Goal: Communication & Community: Answer question/provide support

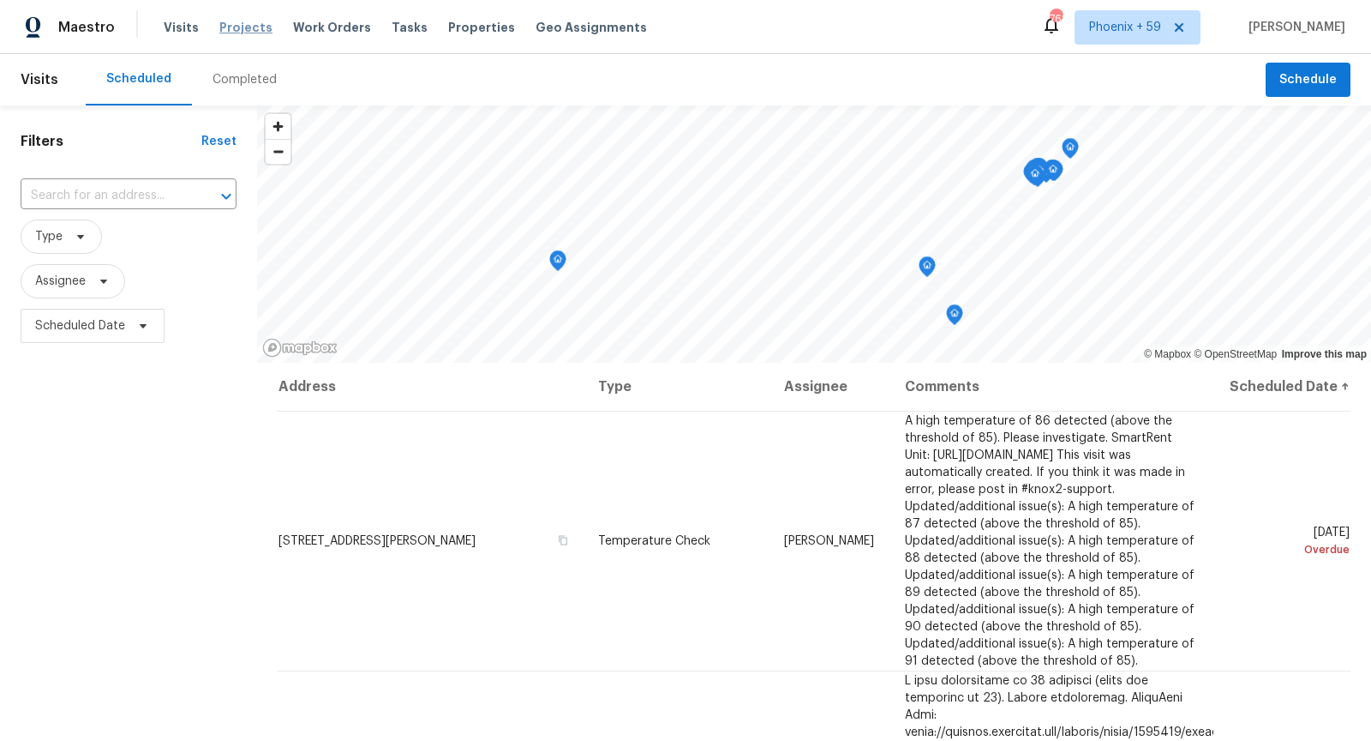
click at [236, 33] on span "Projects" at bounding box center [245, 27] width 53 height 17
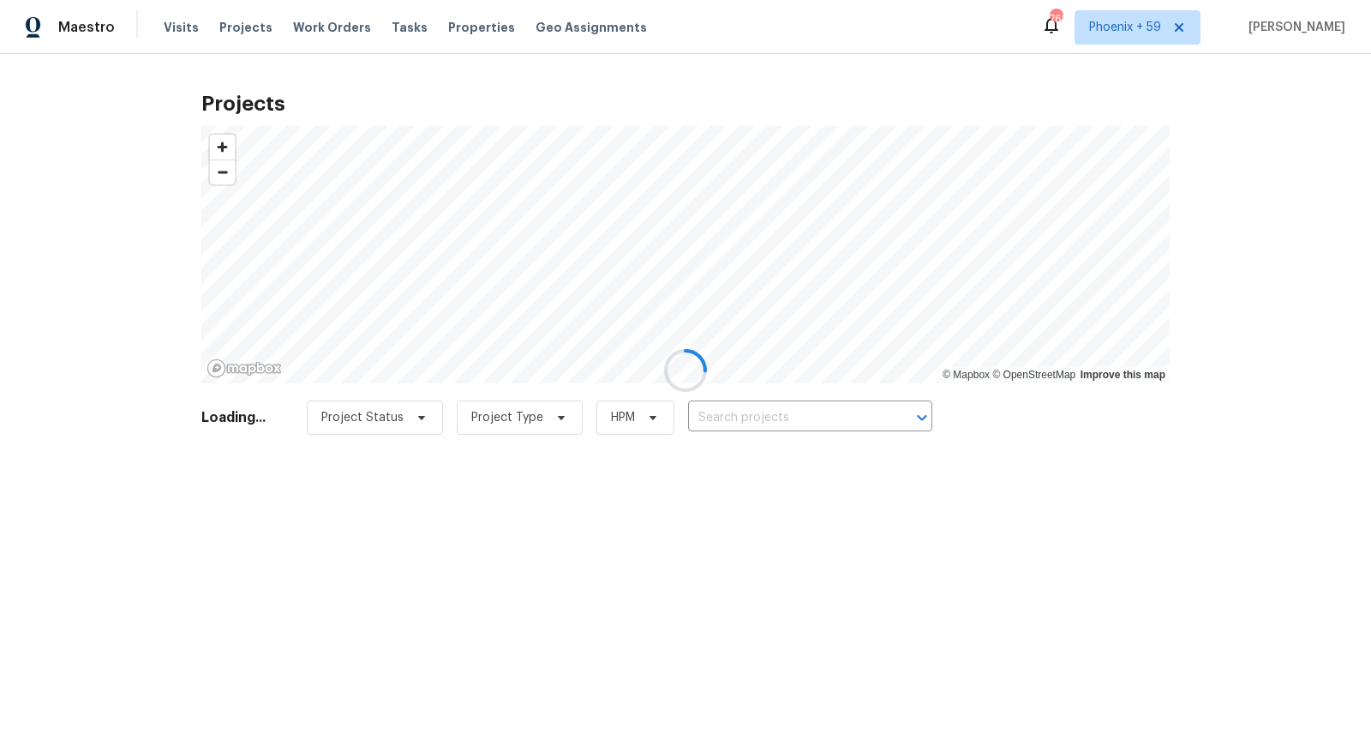
click at [793, 420] on div at bounding box center [685, 370] width 1371 height 741
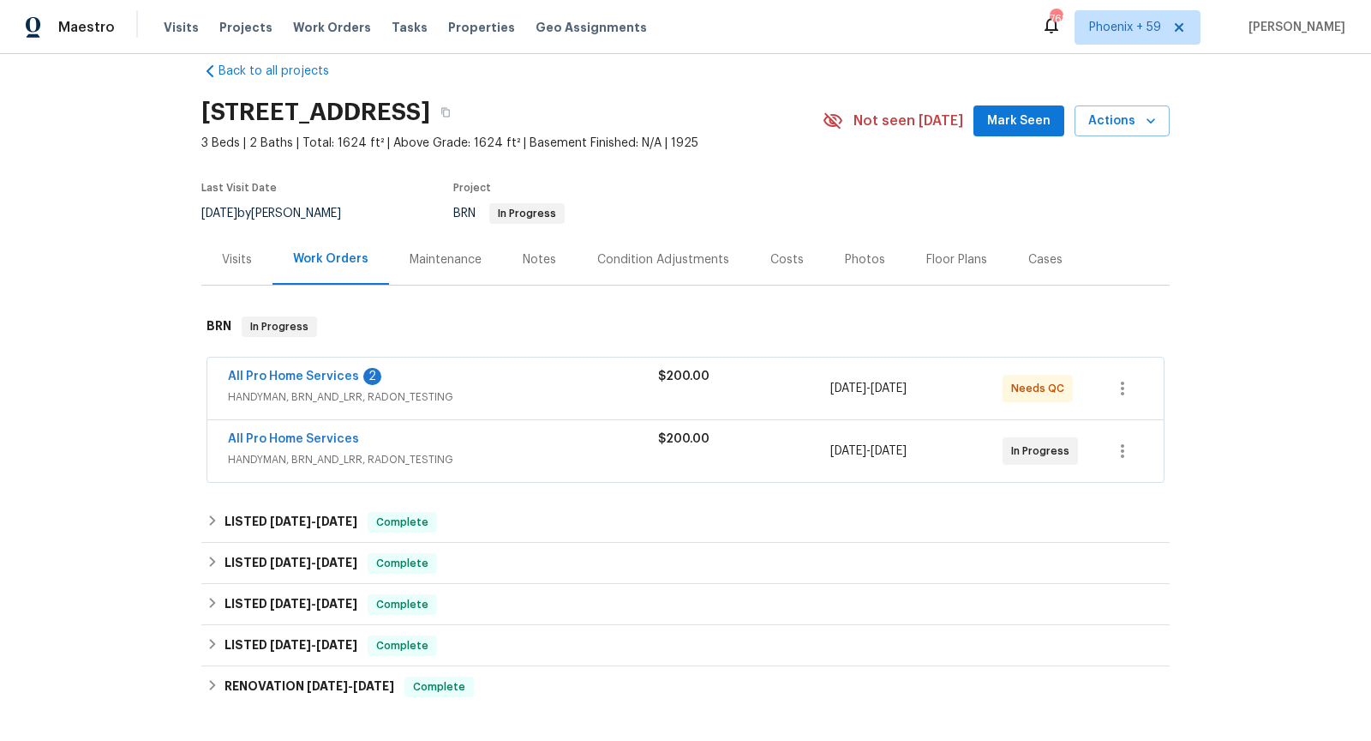
scroll to position [27, 0]
click at [567, 398] on span "HANDYMAN, BRN_AND_LRR, RADON_TESTING" at bounding box center [443, 395] width 430 height 17
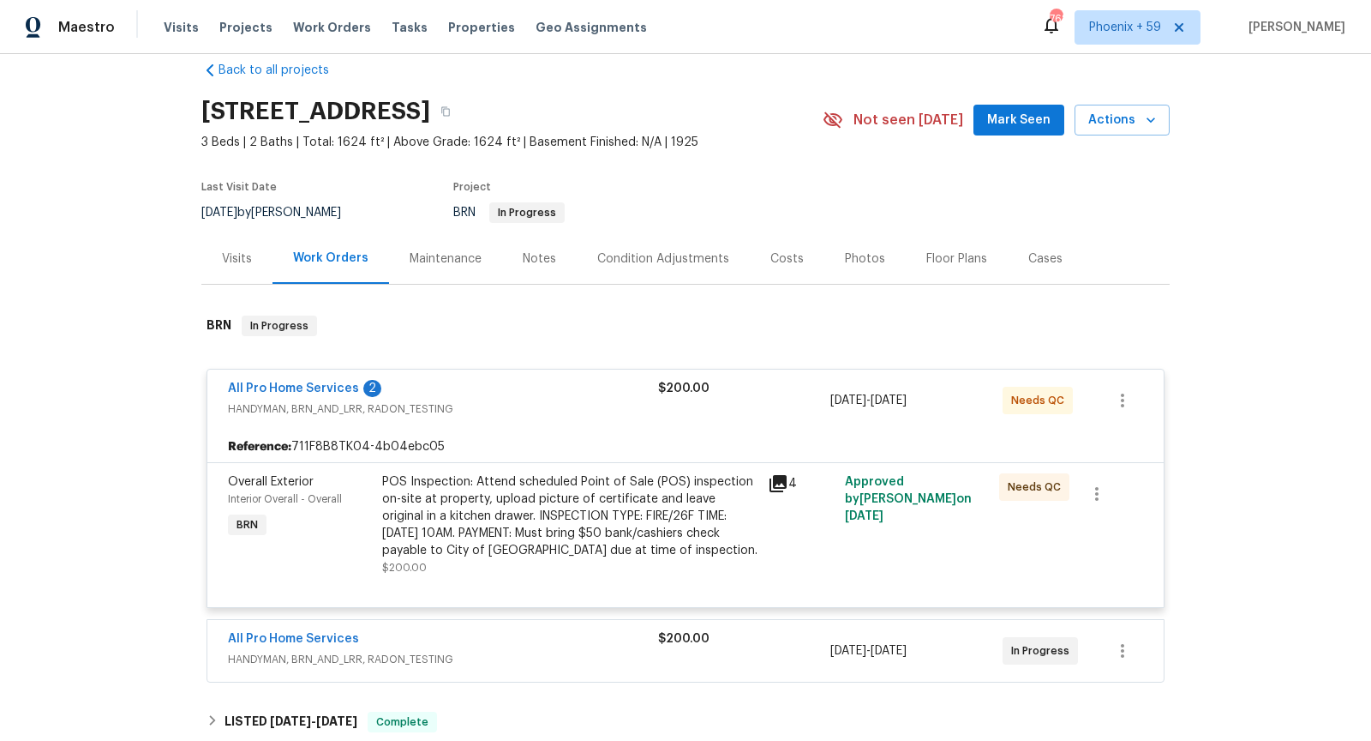
click at [773, 488] on icon at bounding box center [778, 483] width 21 height 21
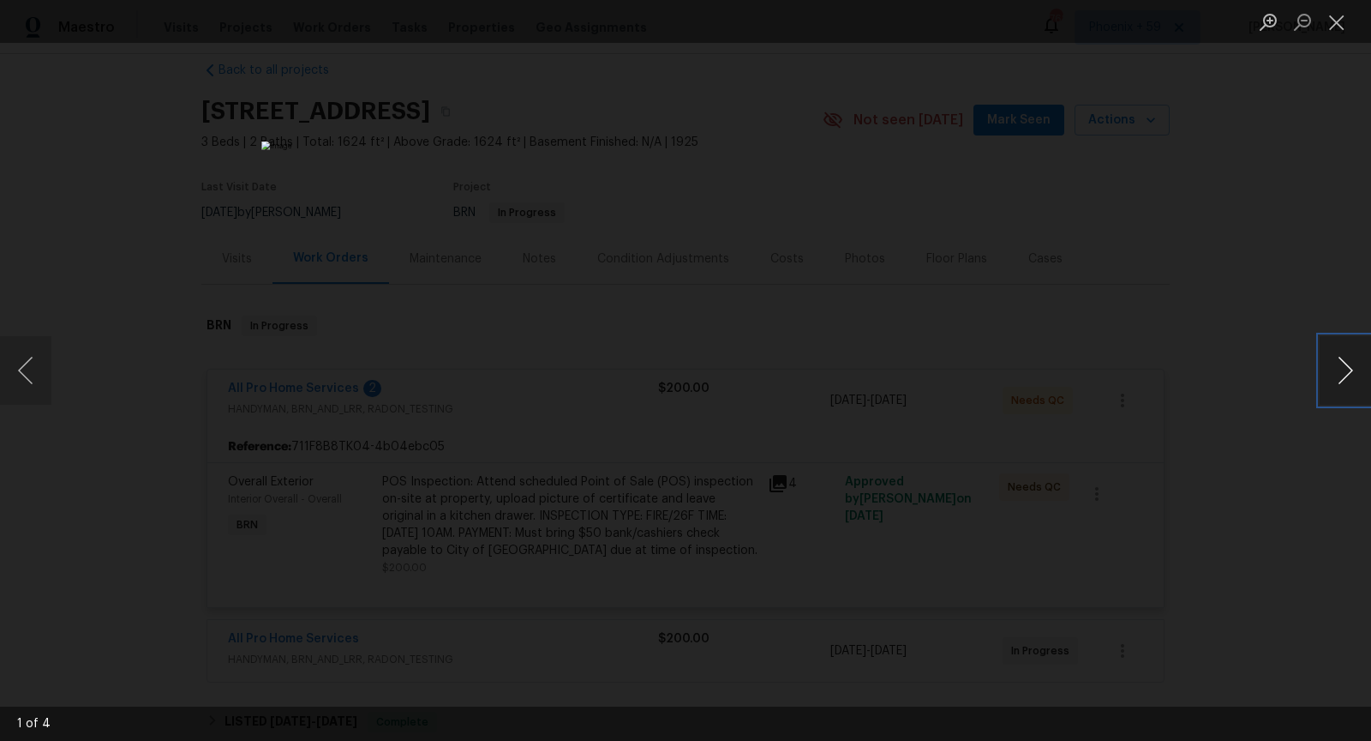
click at [1351, 371] on button "Next image" at bounding box center [1345, 370] width 51 height 69
click at [845, 554] on img "Lightbox" at bounding box center [685, 370] width 1241 height 670
click at [1356, 385] on button "Next image" at bounding box center [1345, 370] width 51 height 69
click at [1334, 21] on button "Close lightbox" at bounding box center [1337, 22] width 34 height 30
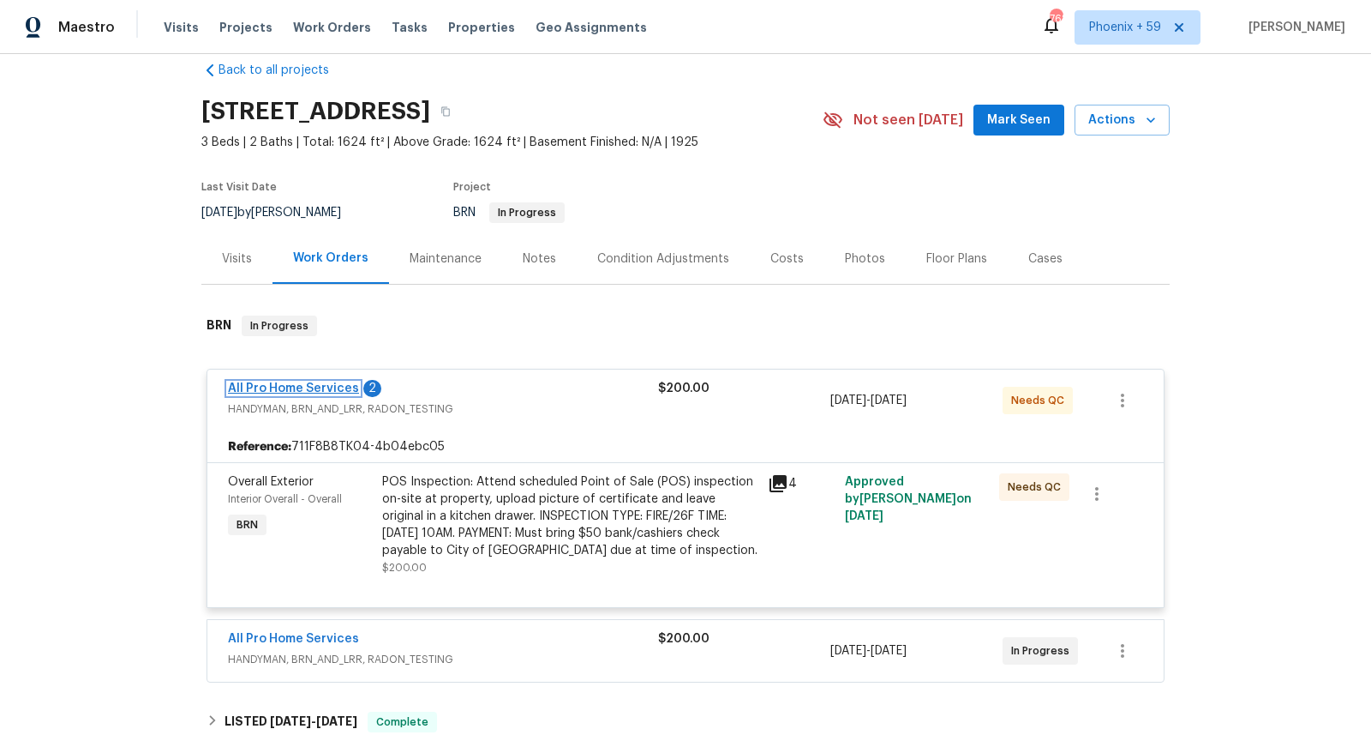
click at [327, 386] on link "All Pro Home Services" at bounding box center [293, 388] width 131 height 12
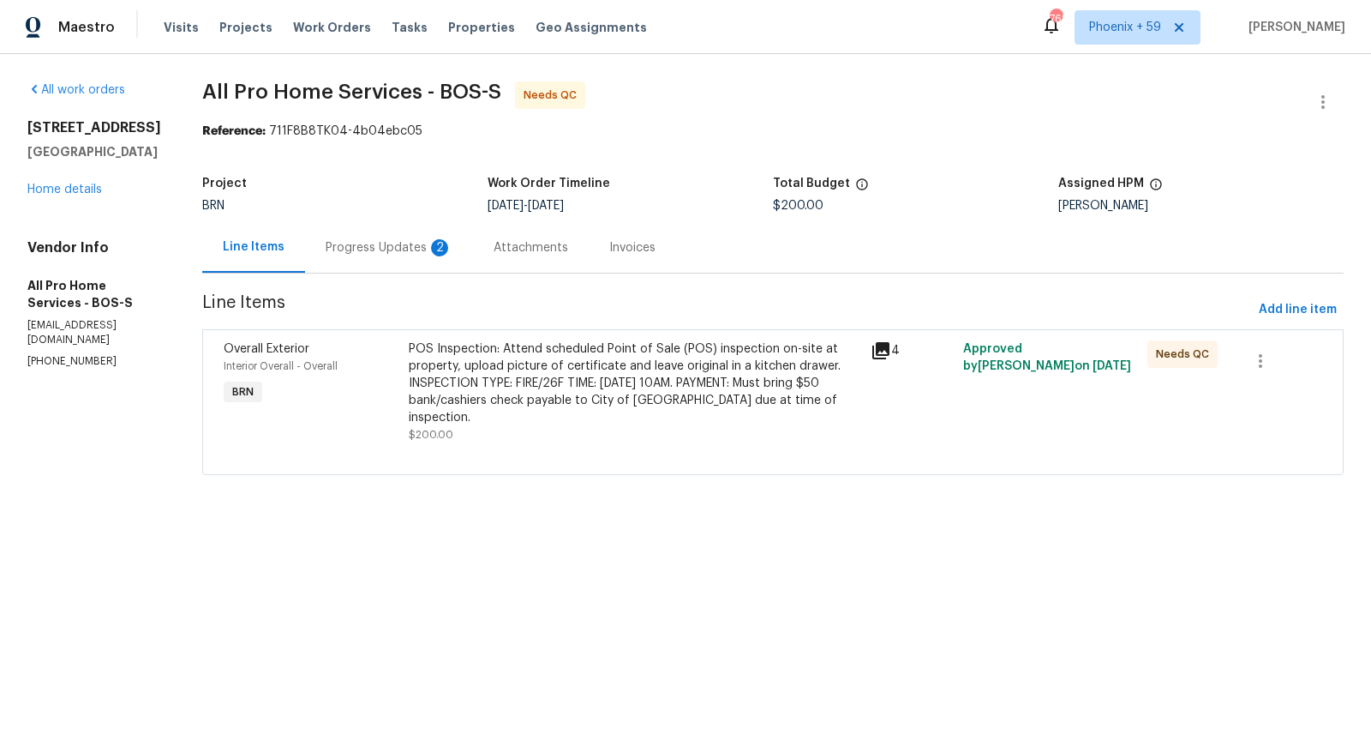
click at [407, 254] on div "Progress Updates 2" at bounding box center [389, 247] width 127 height 17
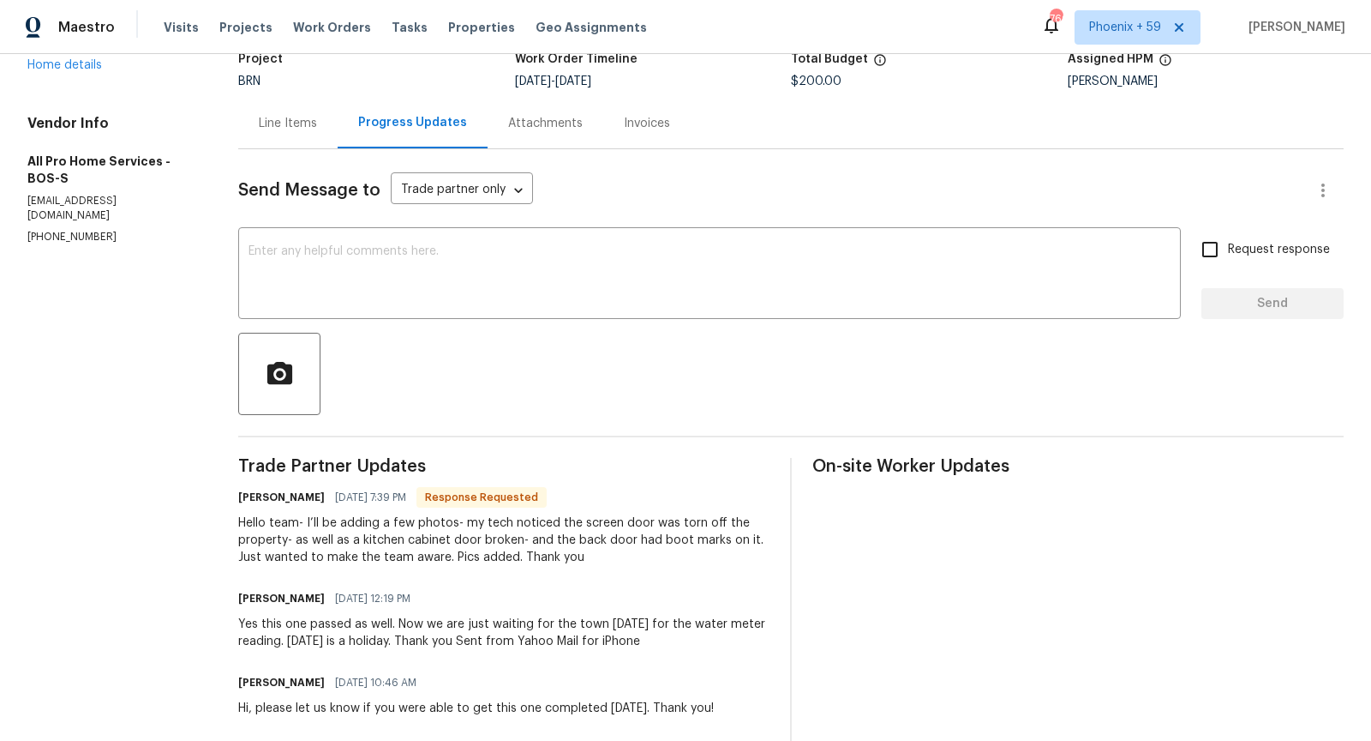
scroll to position [84, 0]
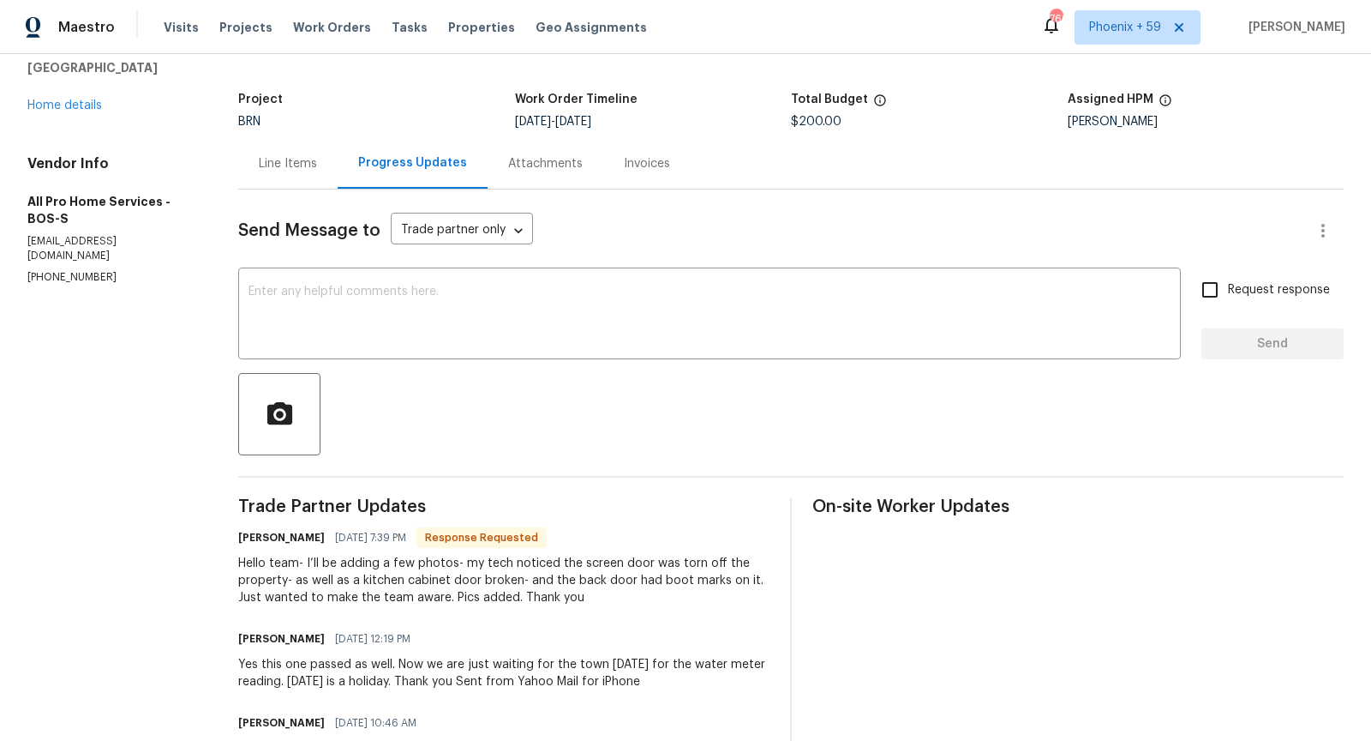
click at [307, 168] on div "Line Items" at bounding box center [288, 163] width 58 height 17
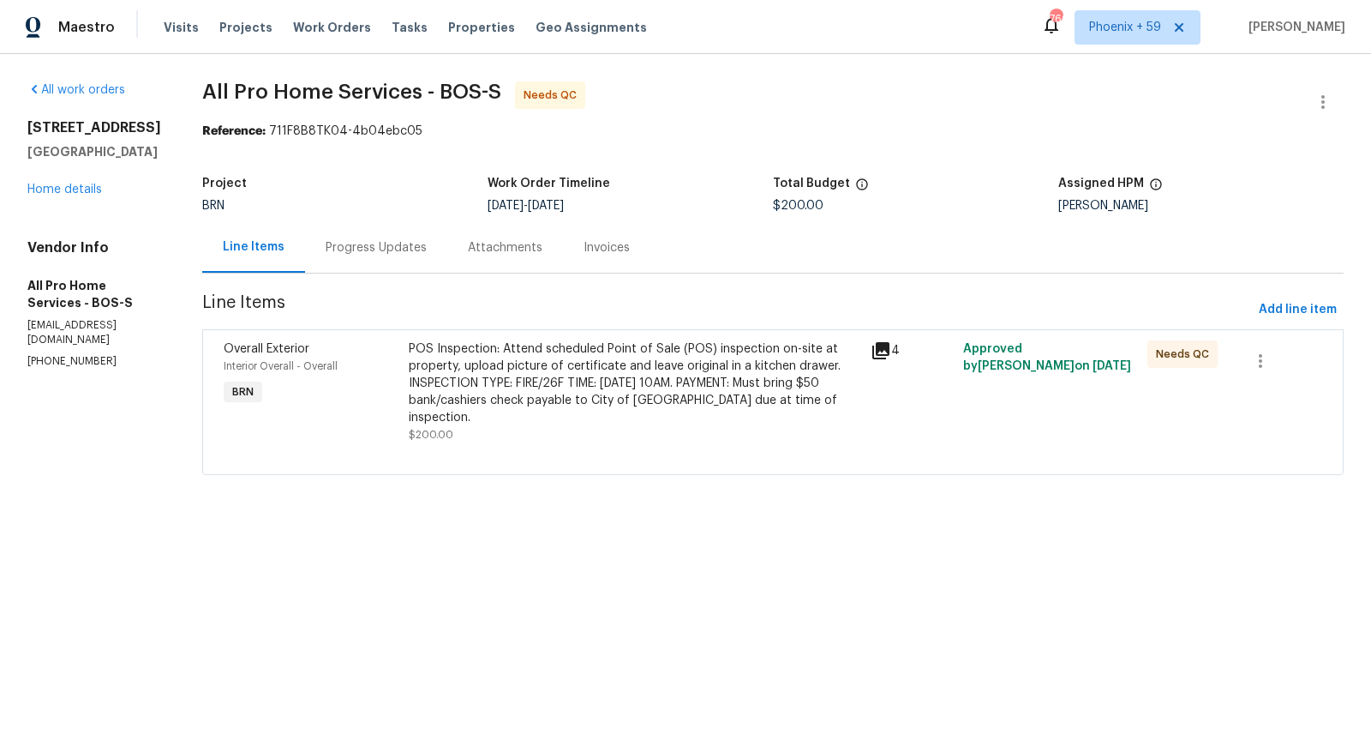
click at [379, 241] on div "Progress Updates" at bounding box center [376, 247] width 101 height 17
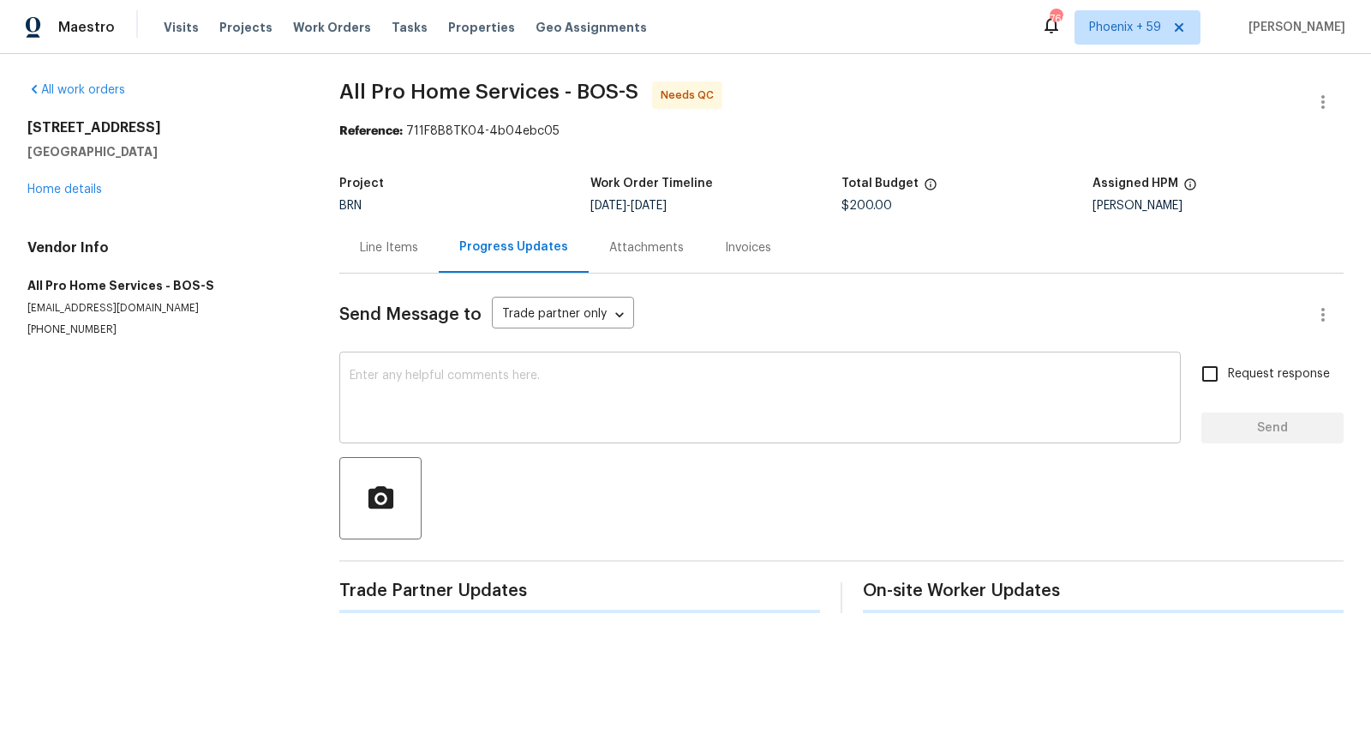
click at [414, 394] on textarea at bounding box center [760, 399] width 821 height 60
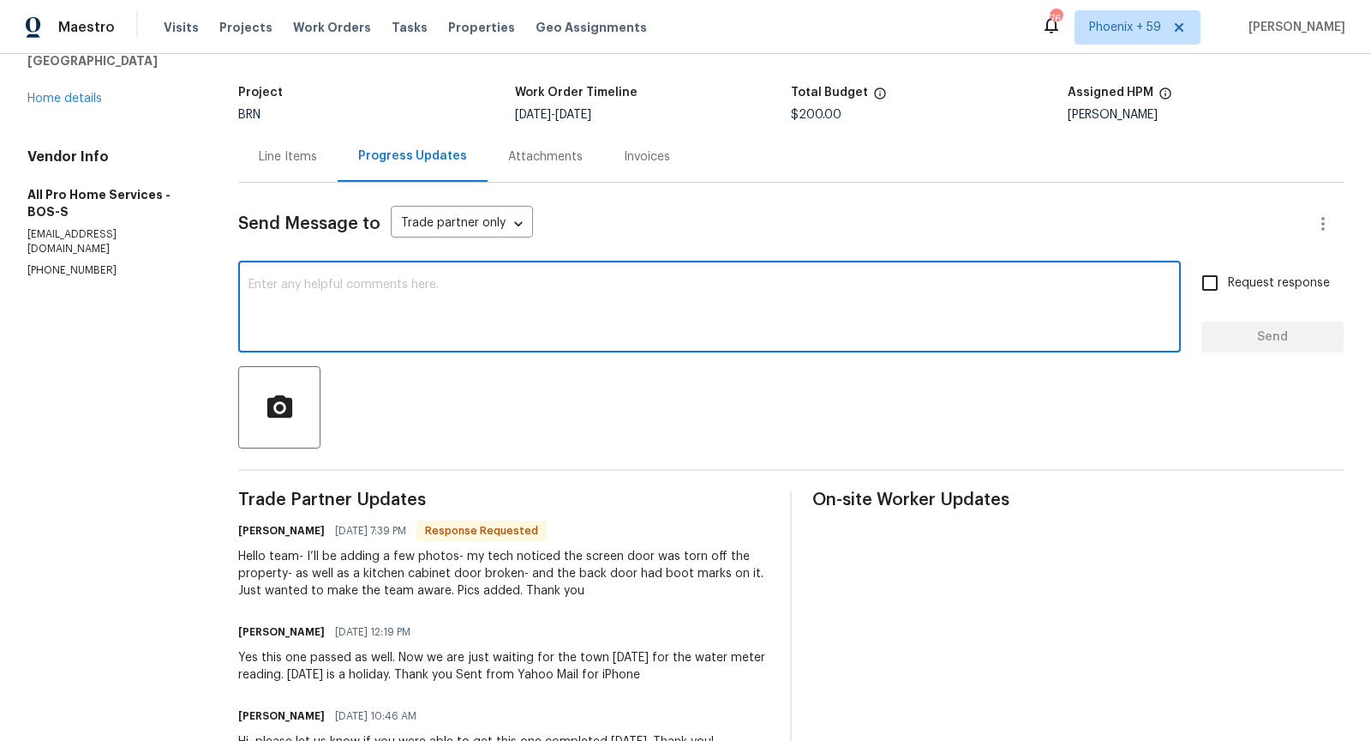
scroll to position [95, 0]
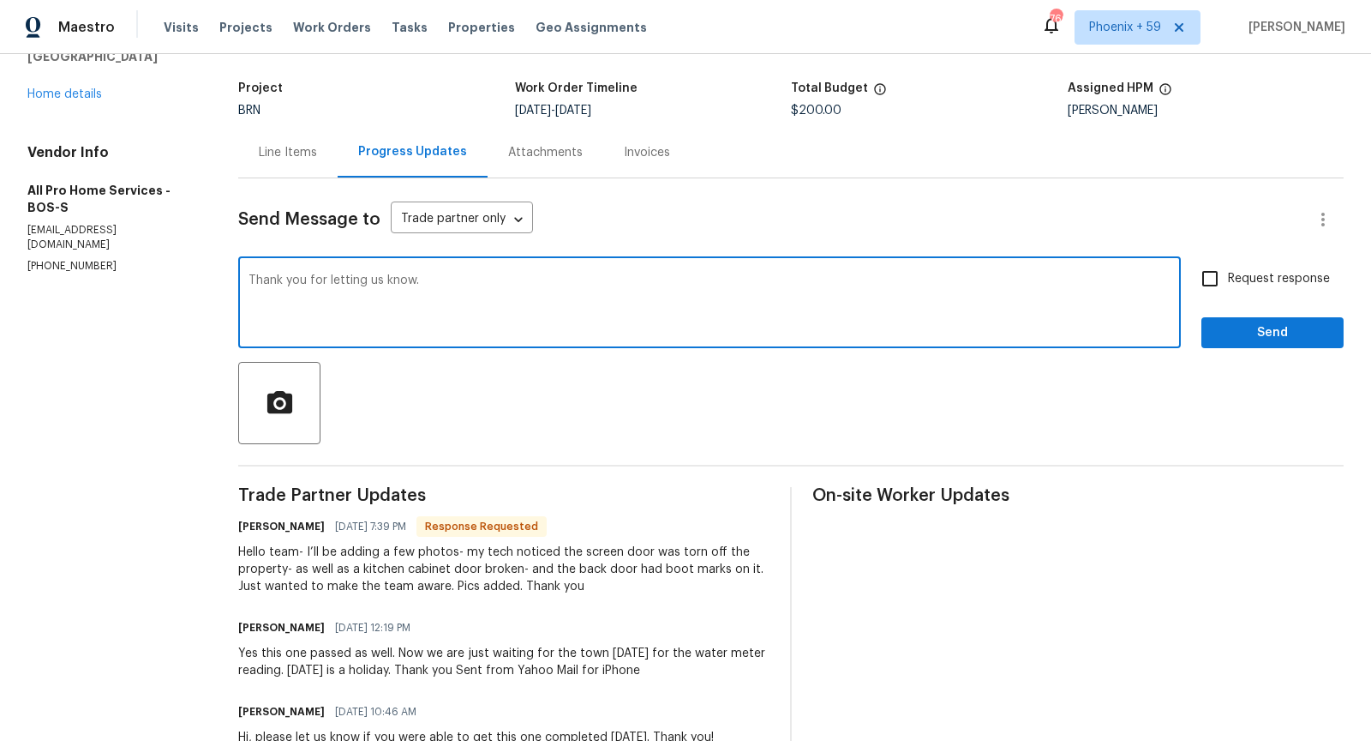
type textarea "Thank you for letting us know."
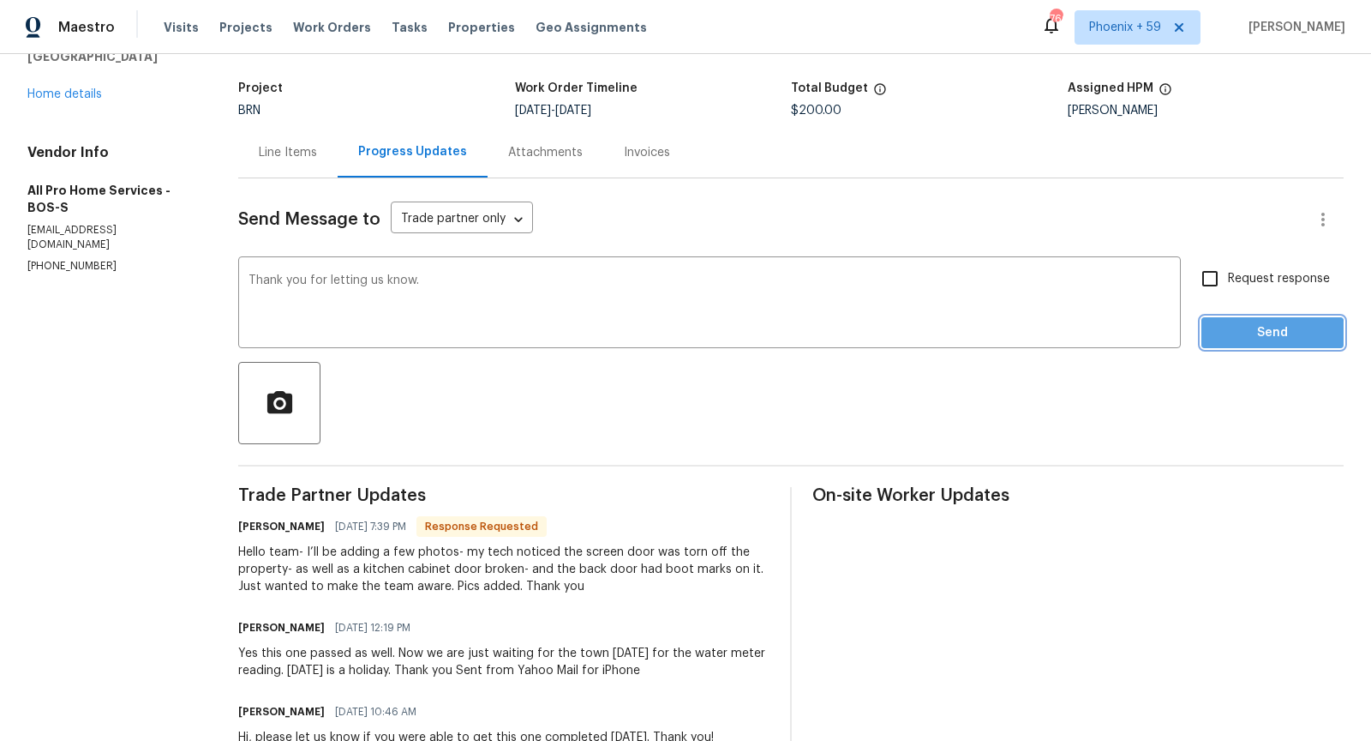
click at [1228, 335] on span "Send" at bounding box center [1272, 332] width 115 height 21
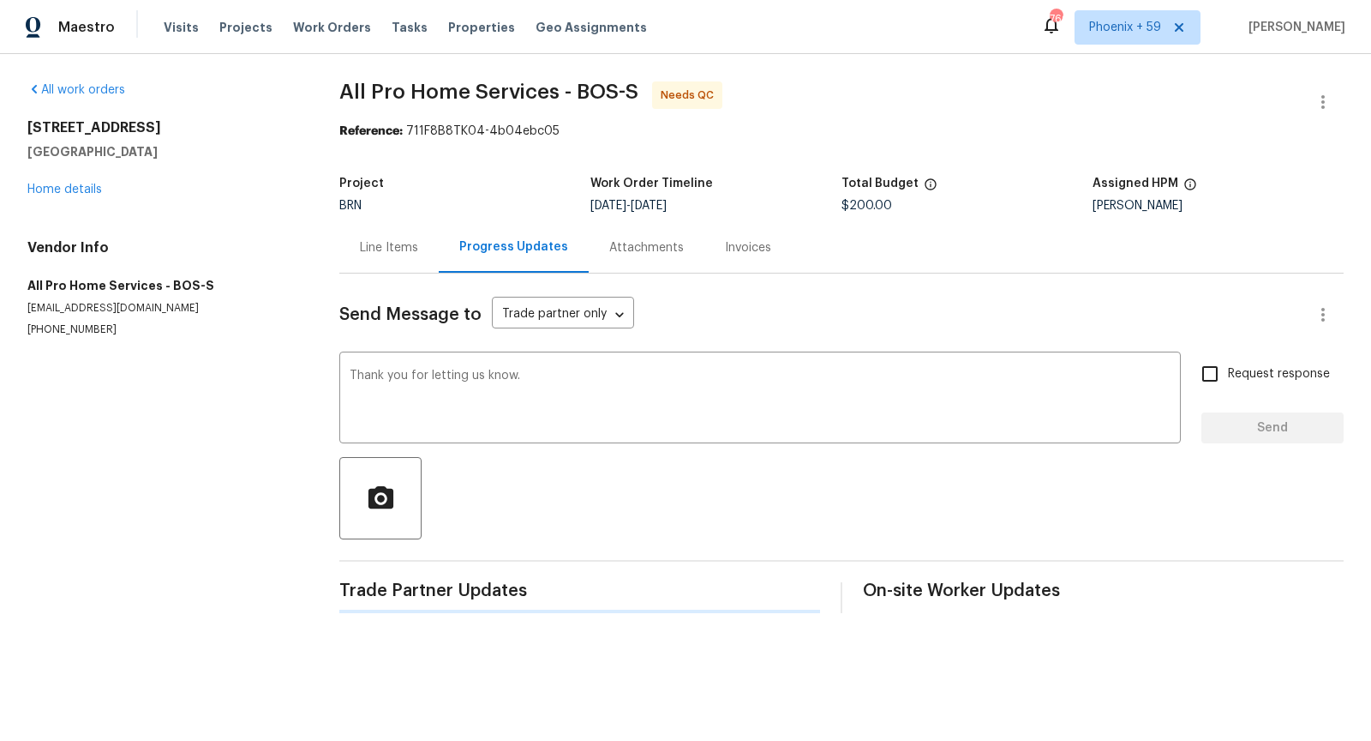
click at [387, 249] on div "Line Items" at bounding box center [389, 247] width 58 height 17
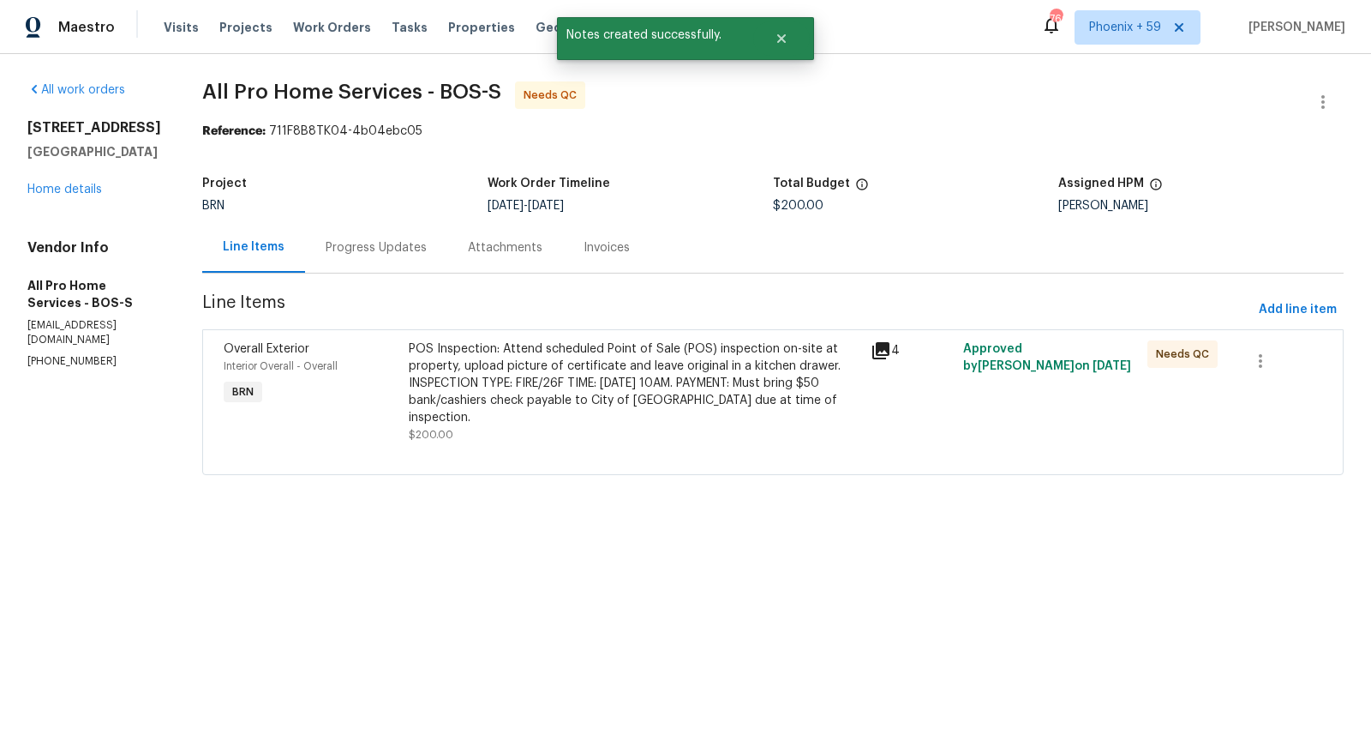
click at [680, 375] on div "POS Inspection: Attend scheduled Point of Sale (POS) inspection on-site at prop…" at bounding box center [635, 383] width 452 height 86
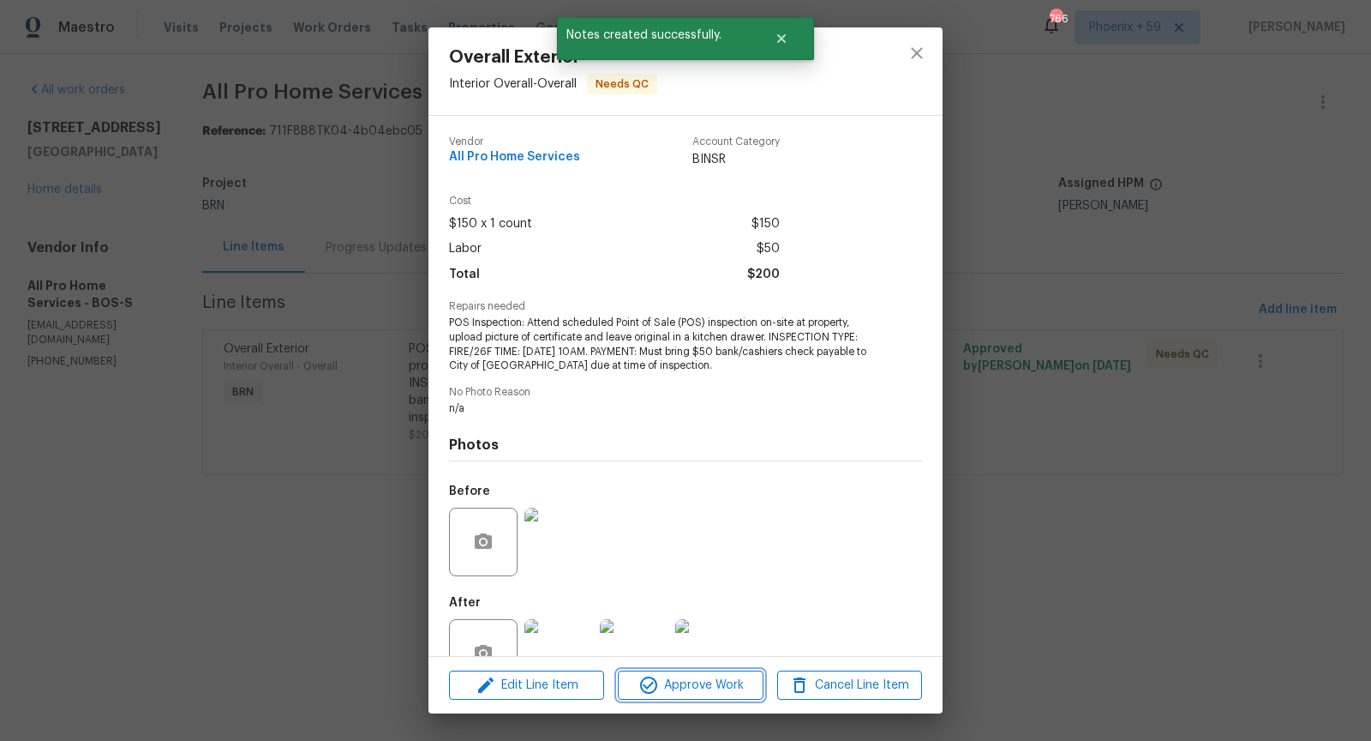
click at [697, 677] on span "Approve Work" at bounding box center [690, 685] width 135 height 21
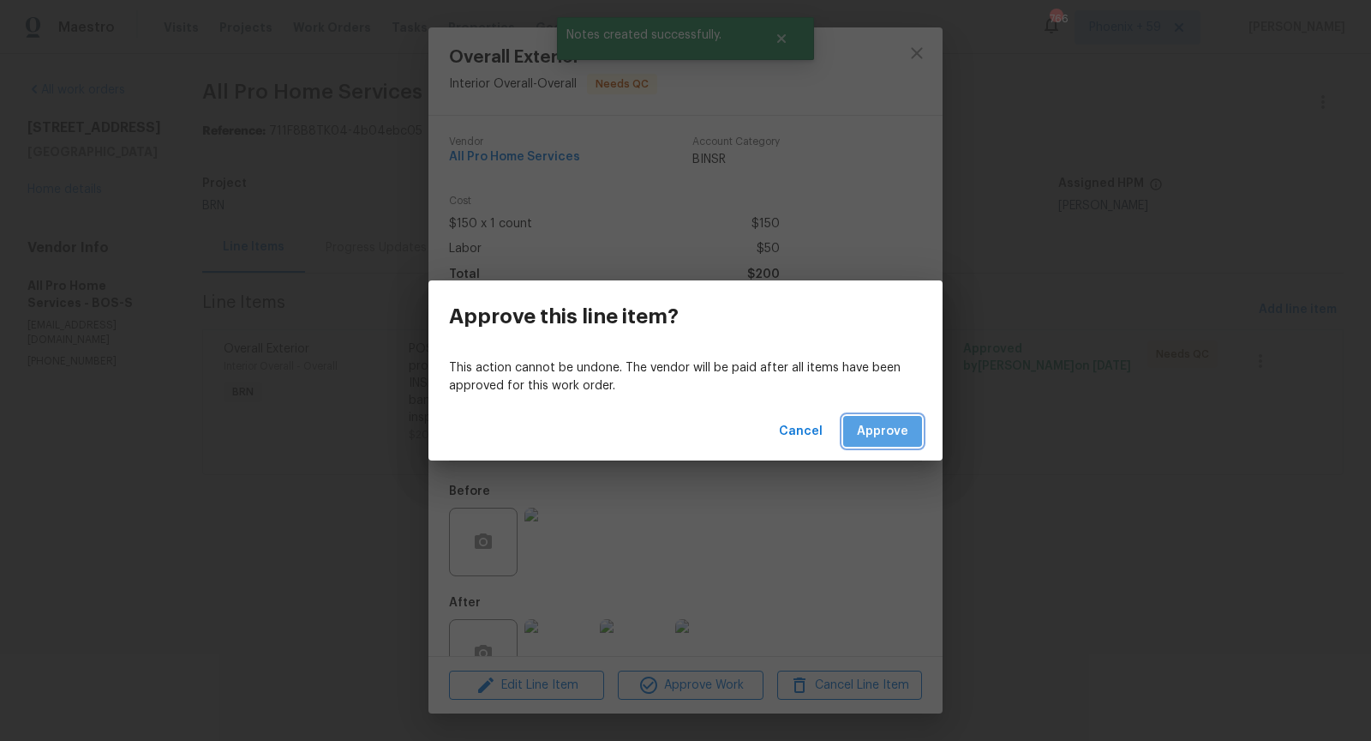
click at [900, 434] on span "Approve" at bounding box center [882, 431] width 51 height 21
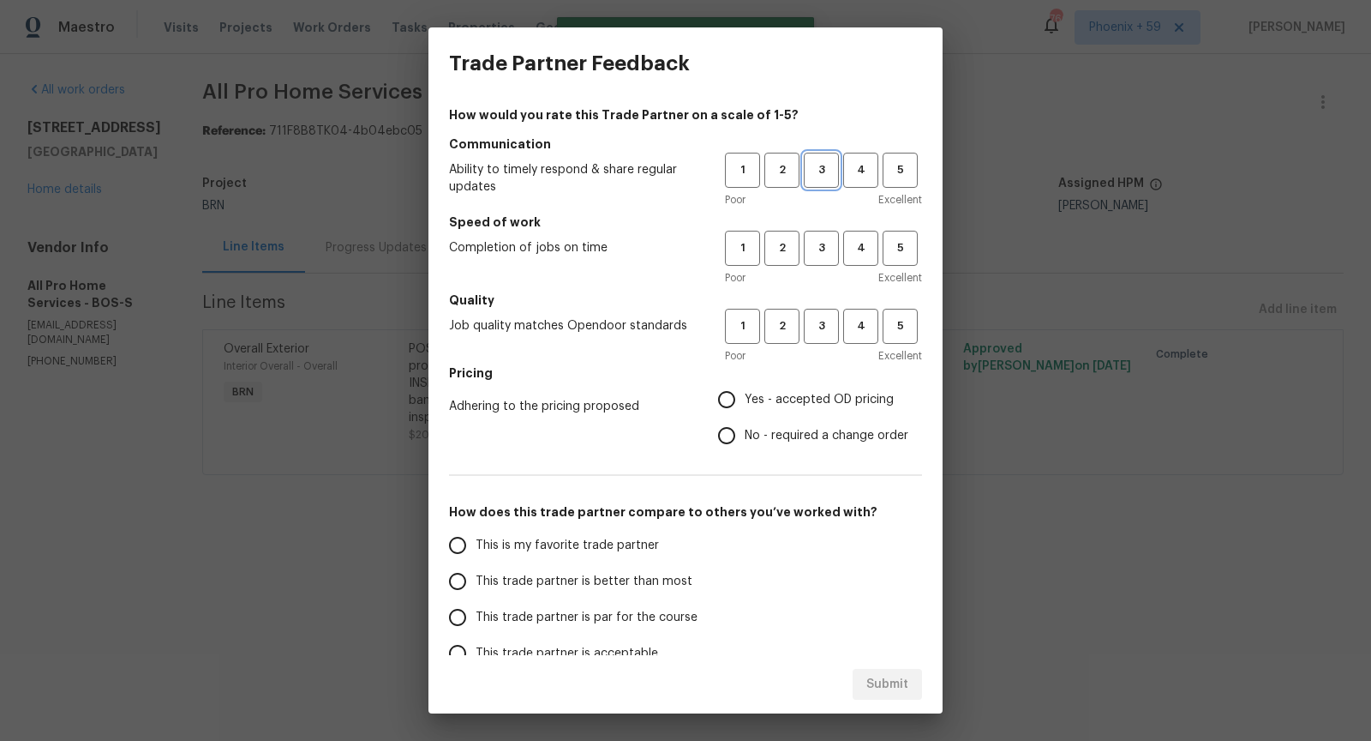
drag, startPoint x: 825, startPoint y: 178, endPoint x: 825, endPoint y: 207, distance: 29.1
click at [825, 178] on span "3" at bounding box center [822, 170] width 32 height 20
click at [823, 251] on span "3" at bounding box center [822, 248] width 32 height 20
click at [854, 177] on span "4" at bounding box center [861, 170] width 32 height 20
click at [818, 333] on span "3" at bounding box center [822, 326] width 32 height 20
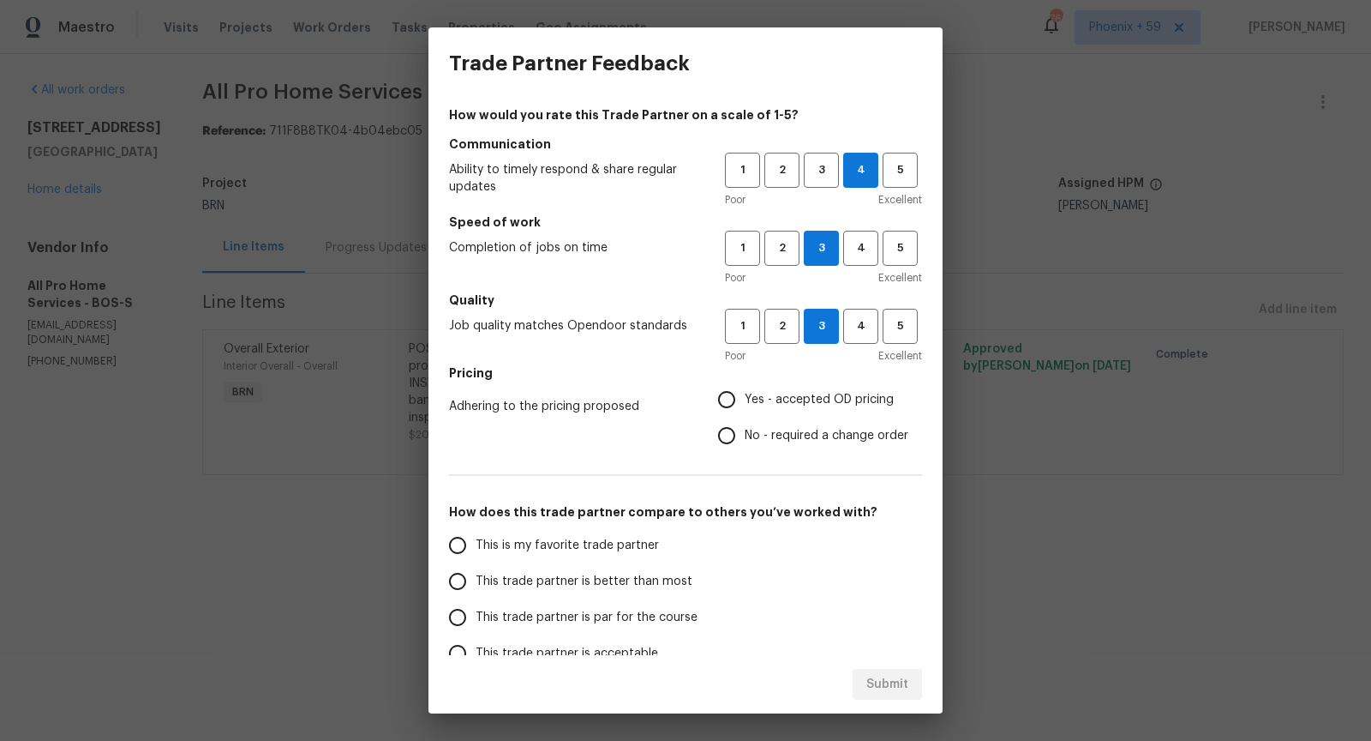
click at [729, 400] on input "Yes - accepted OD pricing" at bounding box center [727, 399] width 36 height 36
radio input "true"
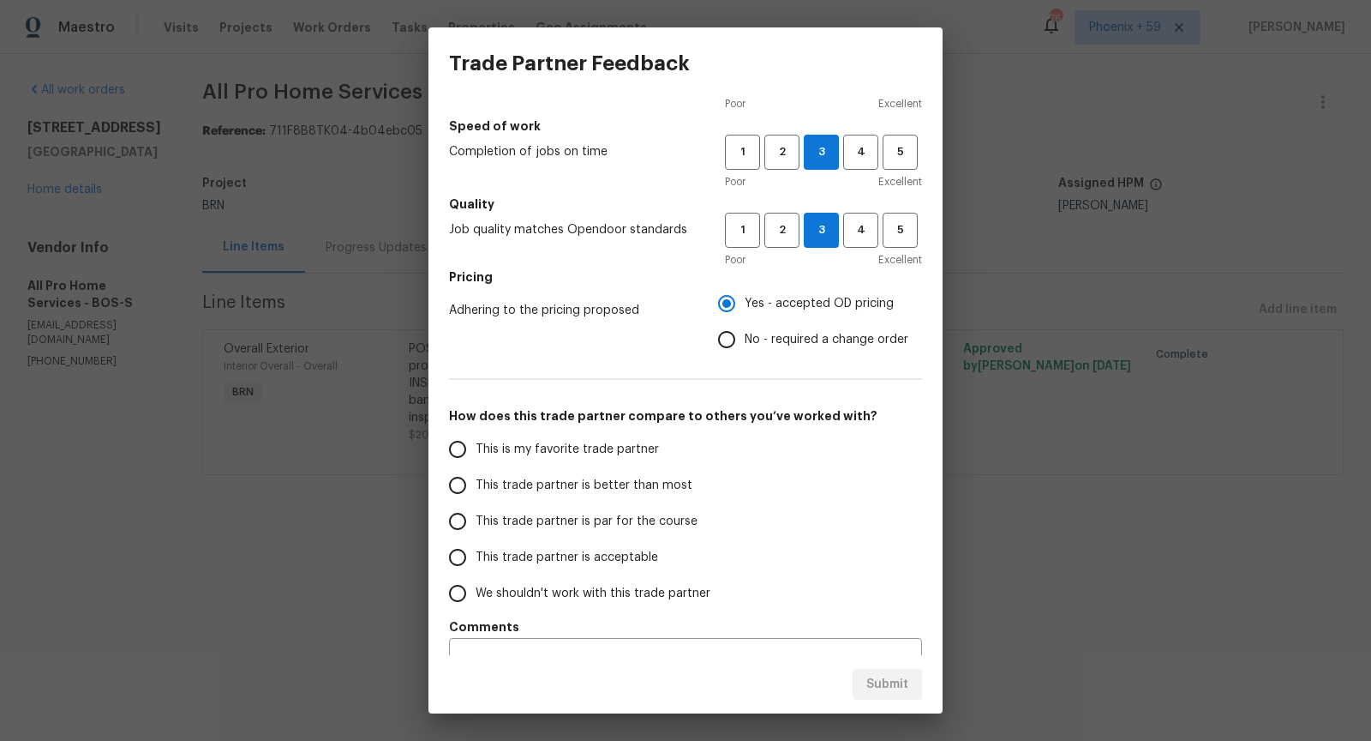
scroll to position [107, 0]
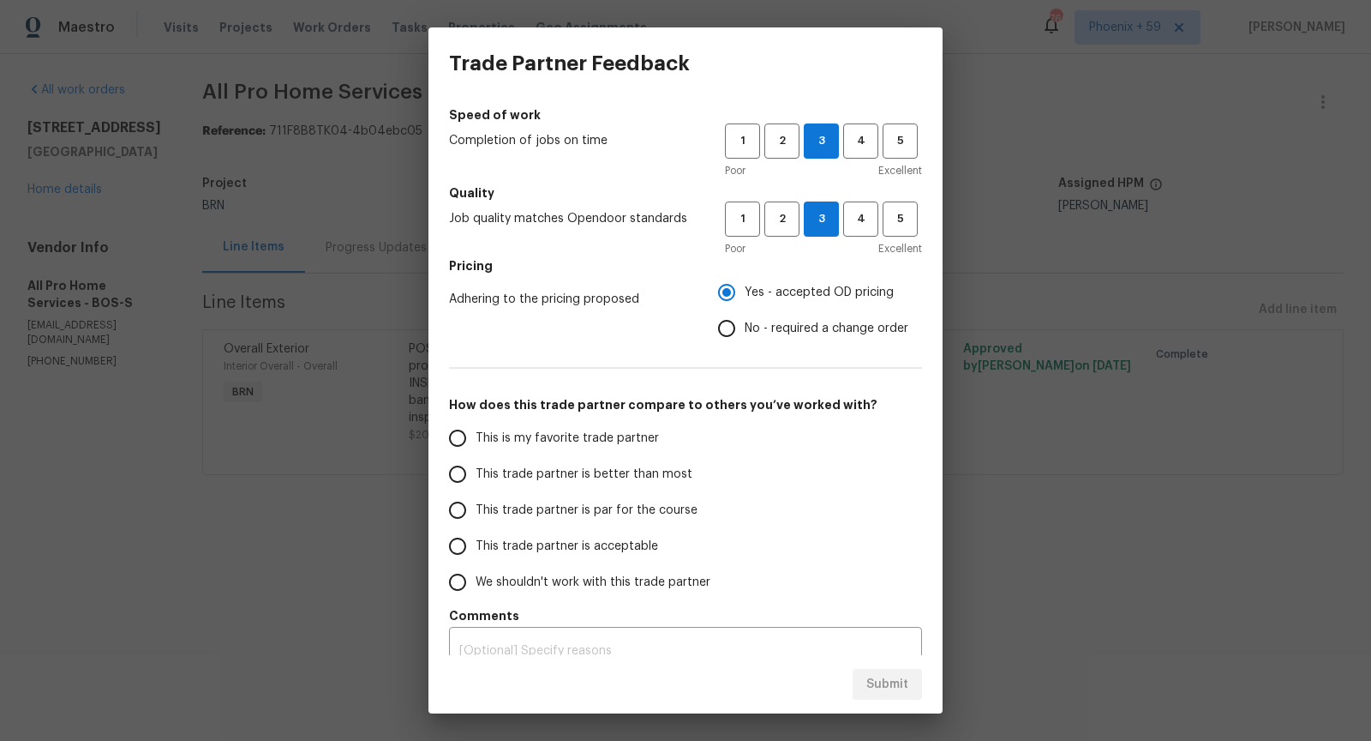
click at [472, 540] on input "This trade partner is acceptable" at bounding box center [458, 546] width 36 height 36
click at [907, 694] on button "Submit" at bounding box center [887, 685] width 69 height 32
radio input "true"
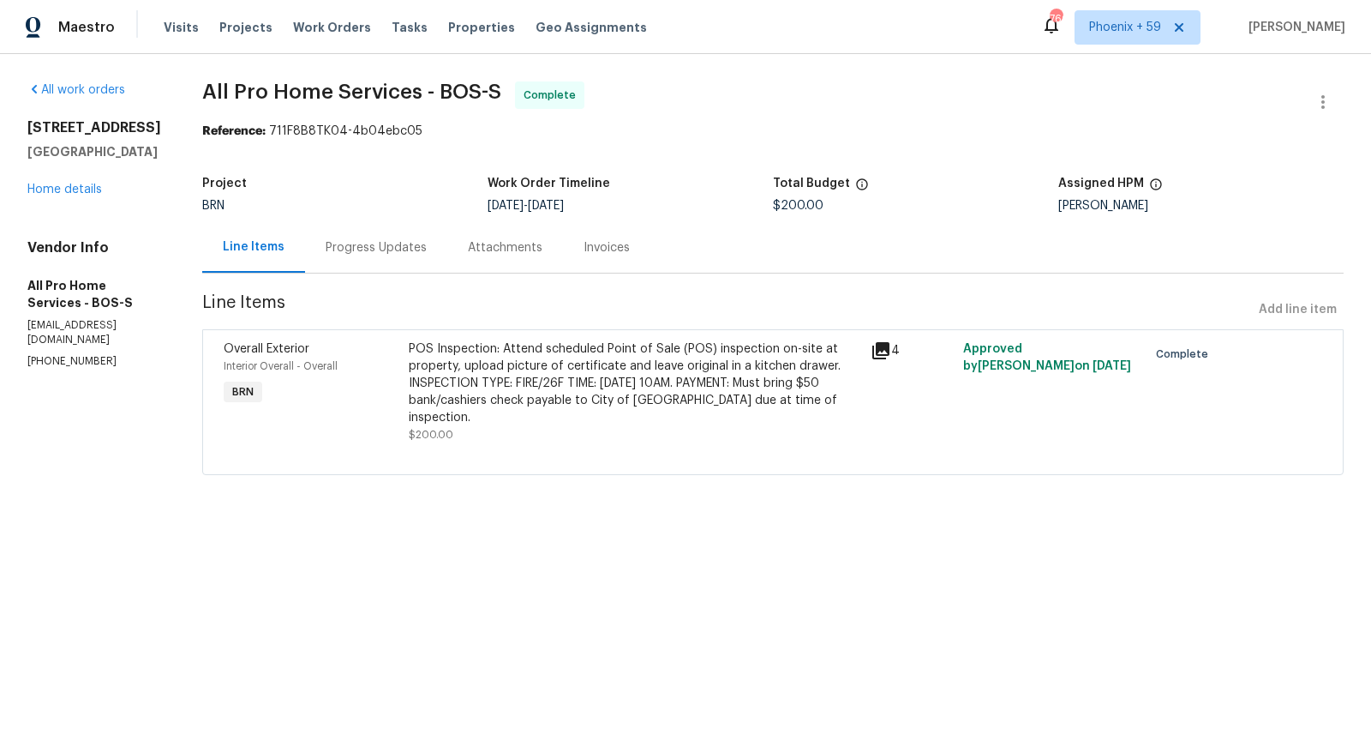
click at [390, 240] on div "Progress Updates" at bounding box center [376, 247] width 101 height 17
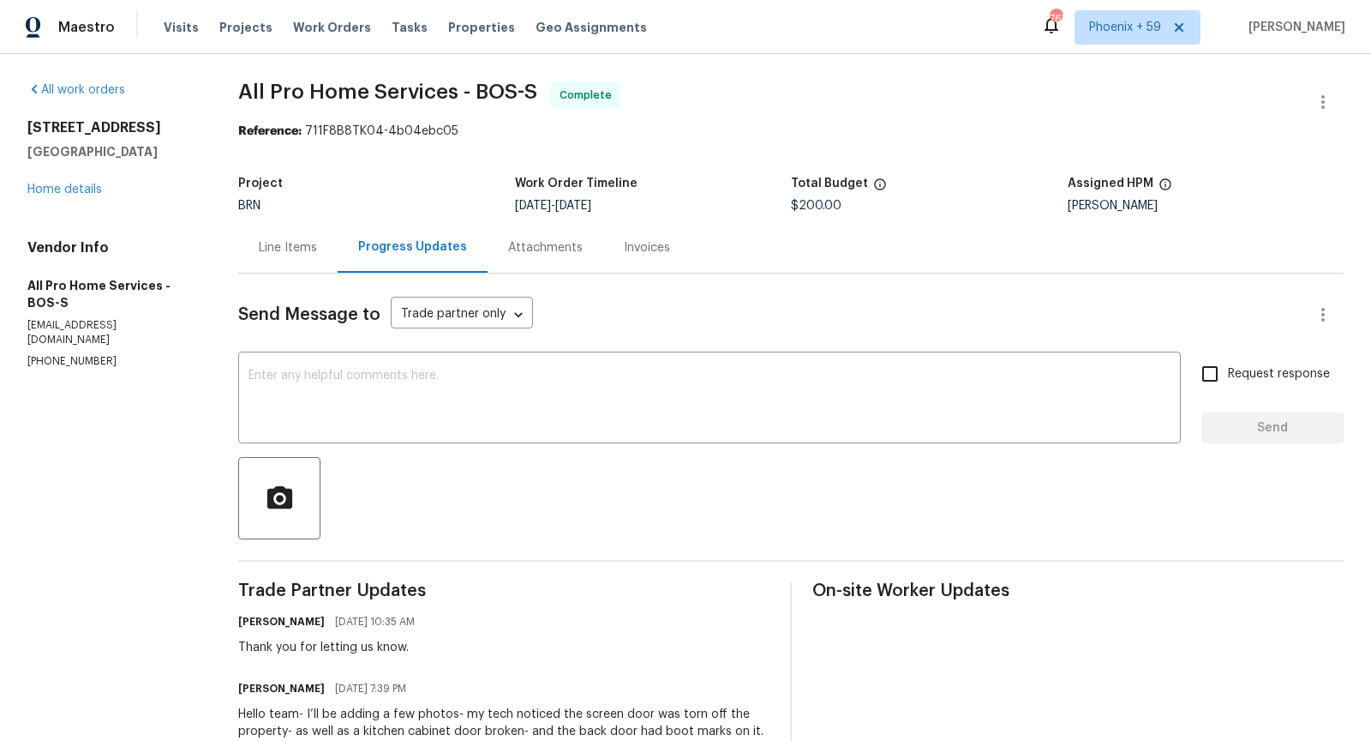
click at [325, 243] on div "Line Items" at bounding box center [287, 247] width 99 height 51
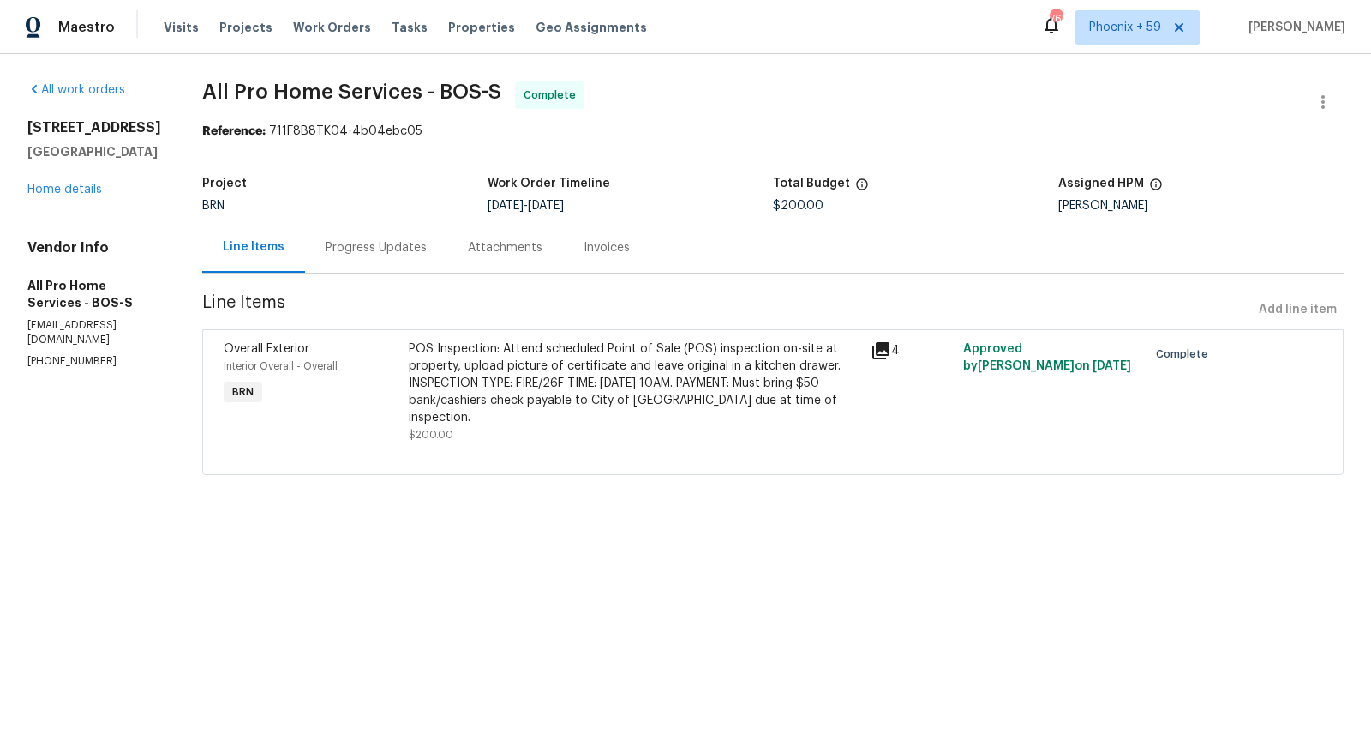
click at [892, 351] on div "4" at bounding box center [912, 350] width 82 height 21
click at [889, 348] on icon at bounding box center [881, 350] width 17 height 17
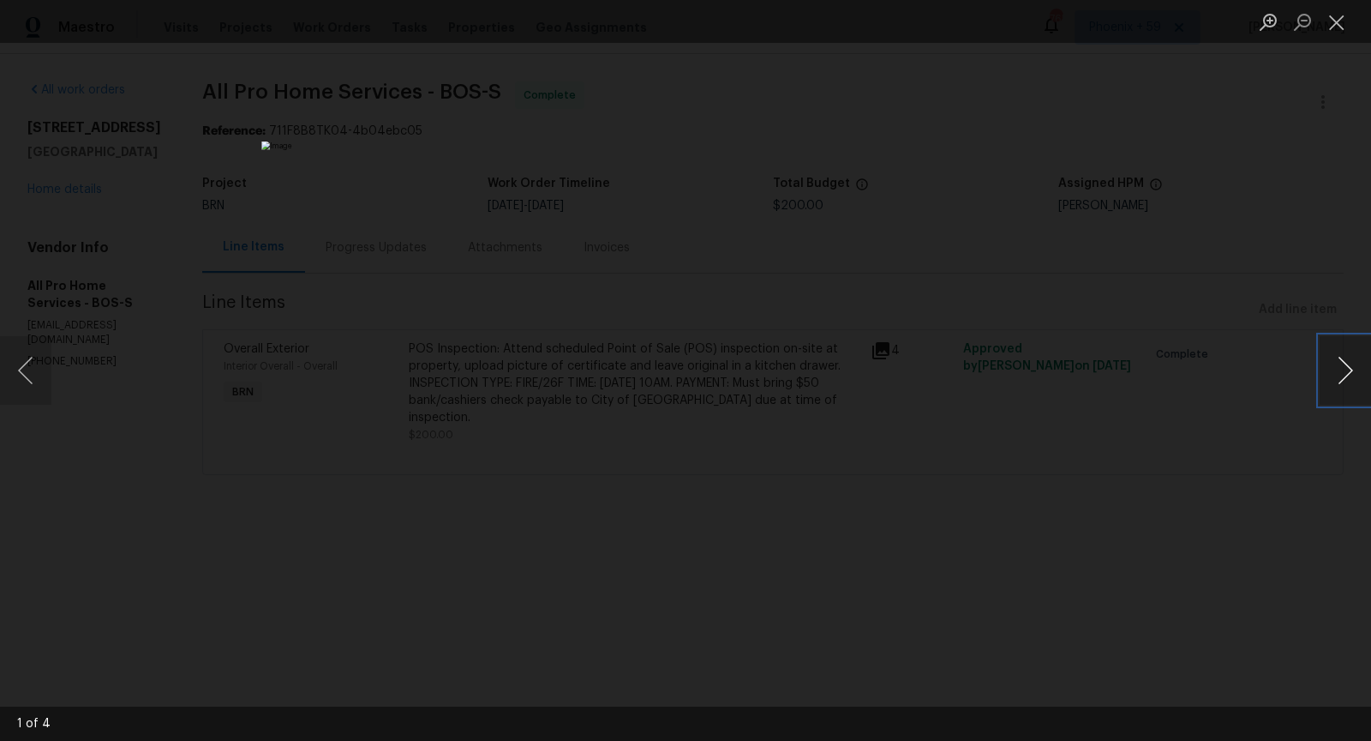
click at [1348, 376] on button "Next image" at bounding box center [1345, 370] width 51 height 69
click at [1350, 377] on button "Next image" at bounding box center [1345, 370] width 51 height 69
click at [1035, 308] on div "Lightbox" at bounding box center [685, 370] width 1371 height 741
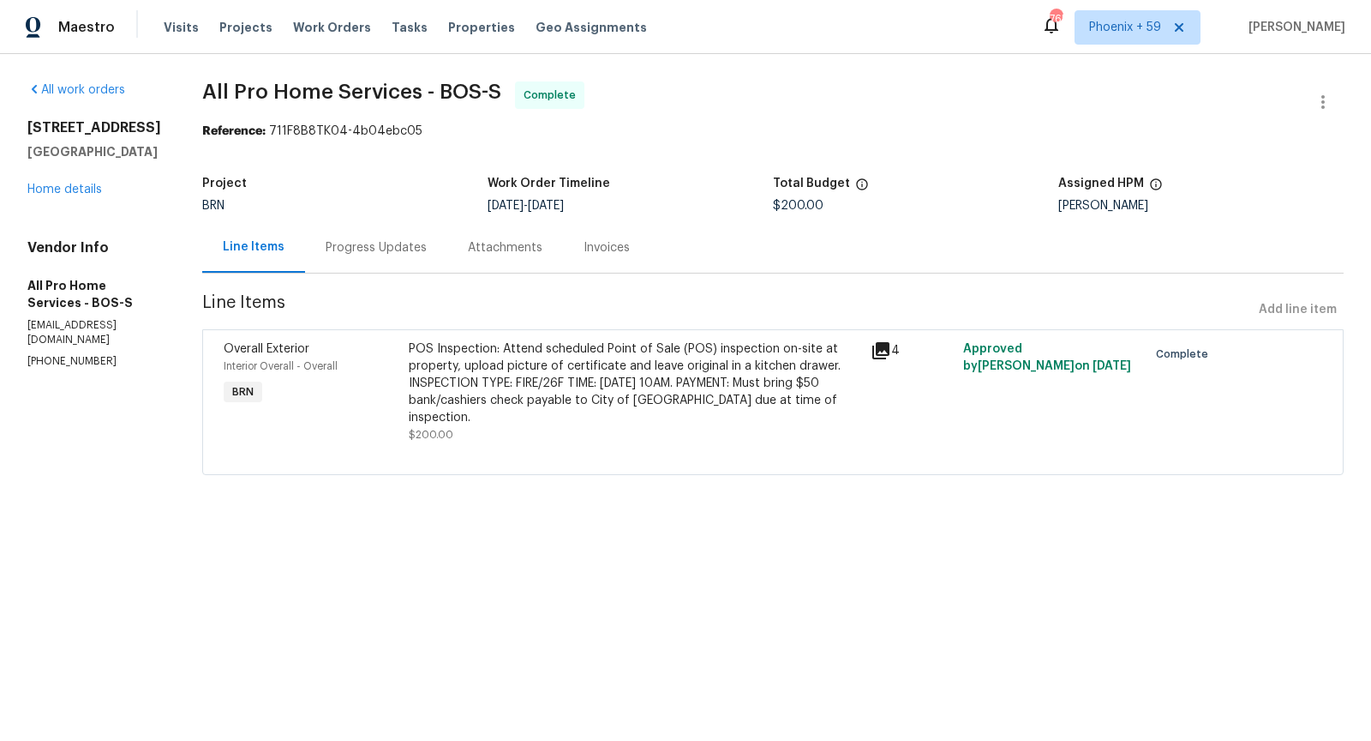
click at [416, 234] on div "Progress Updates" at bounding box center [376, 247] width 142 height 51
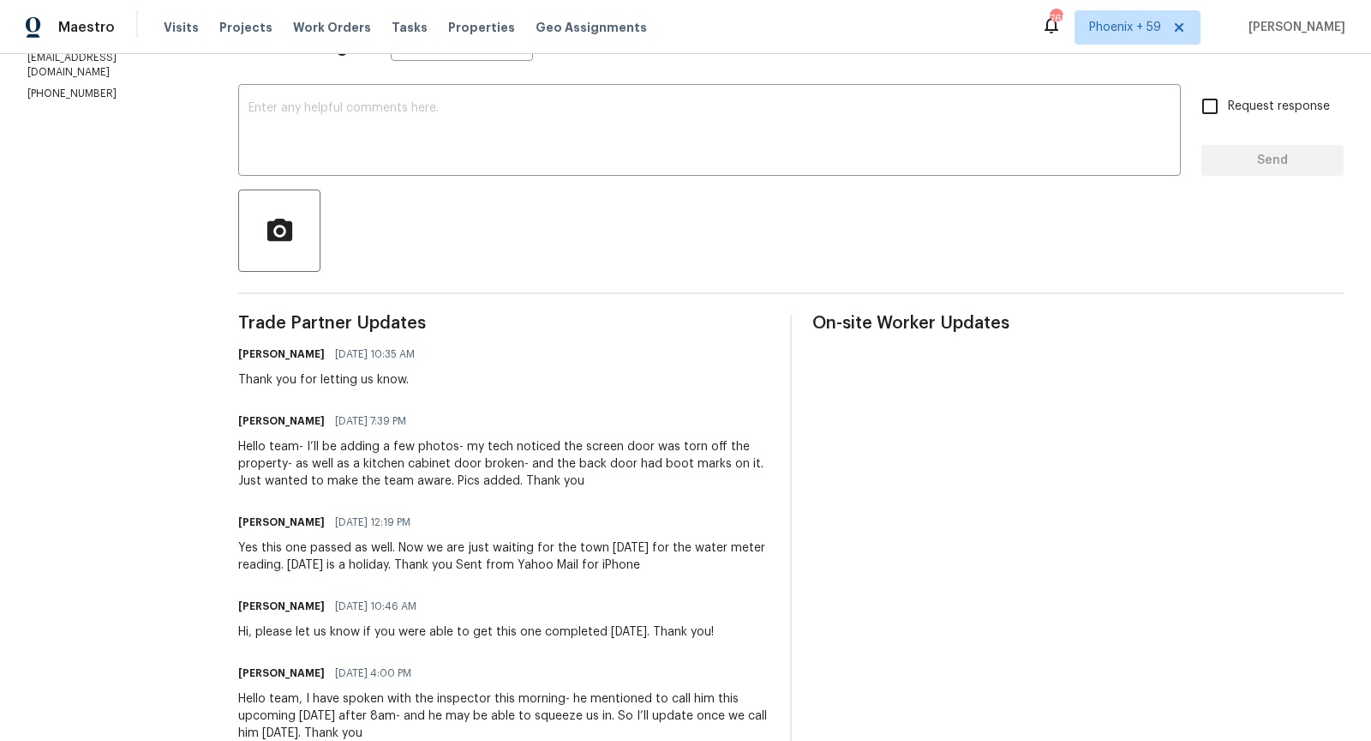
scroll to position [273, 0]
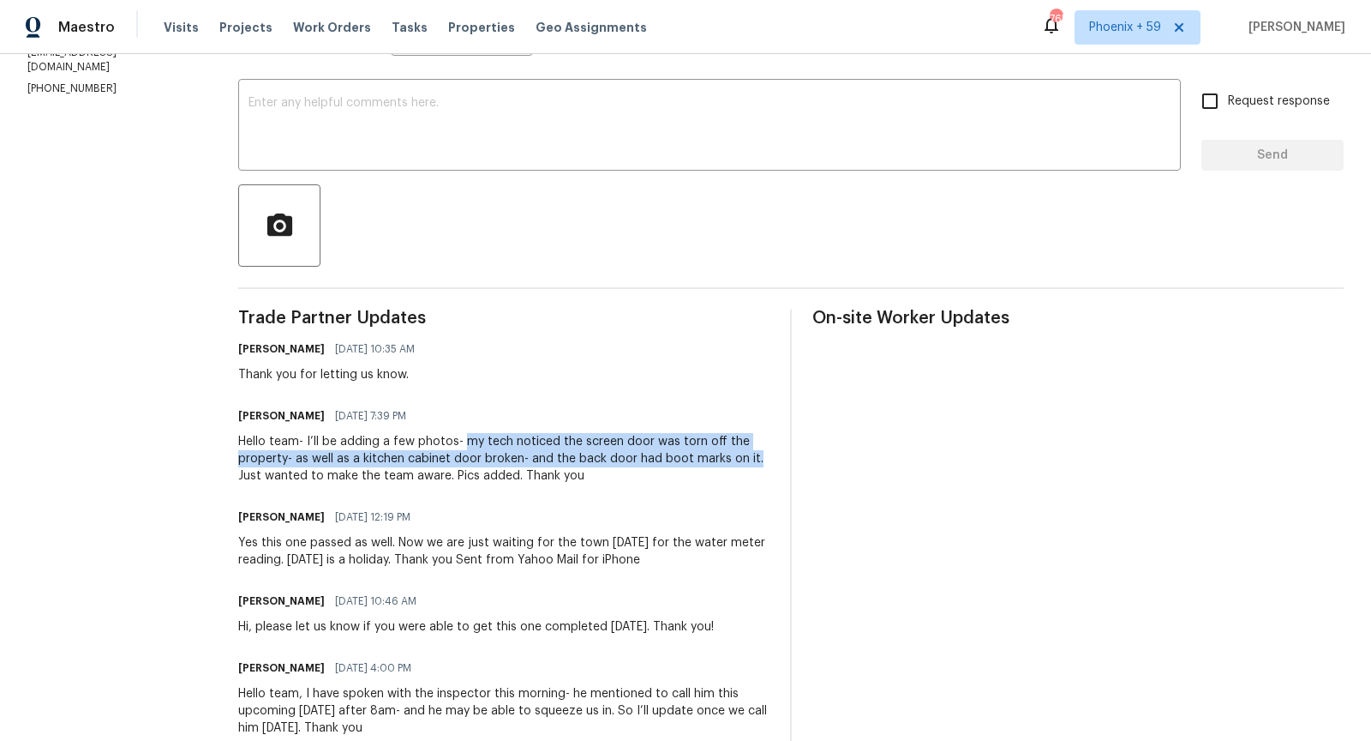
drag, startPoint x: 464, startPoint y: 439, endPoint x: 761, endPoint y: 461, distance: 298.2
click at [761, 461] on div "Hello team- I’ll be adding a few photos- my tech noticed the screen door was to…" at bounding box center [503, 458] width 531 height 51
copy div "my tech noticed the screen door was torn off the property- as well as a kitchen…"
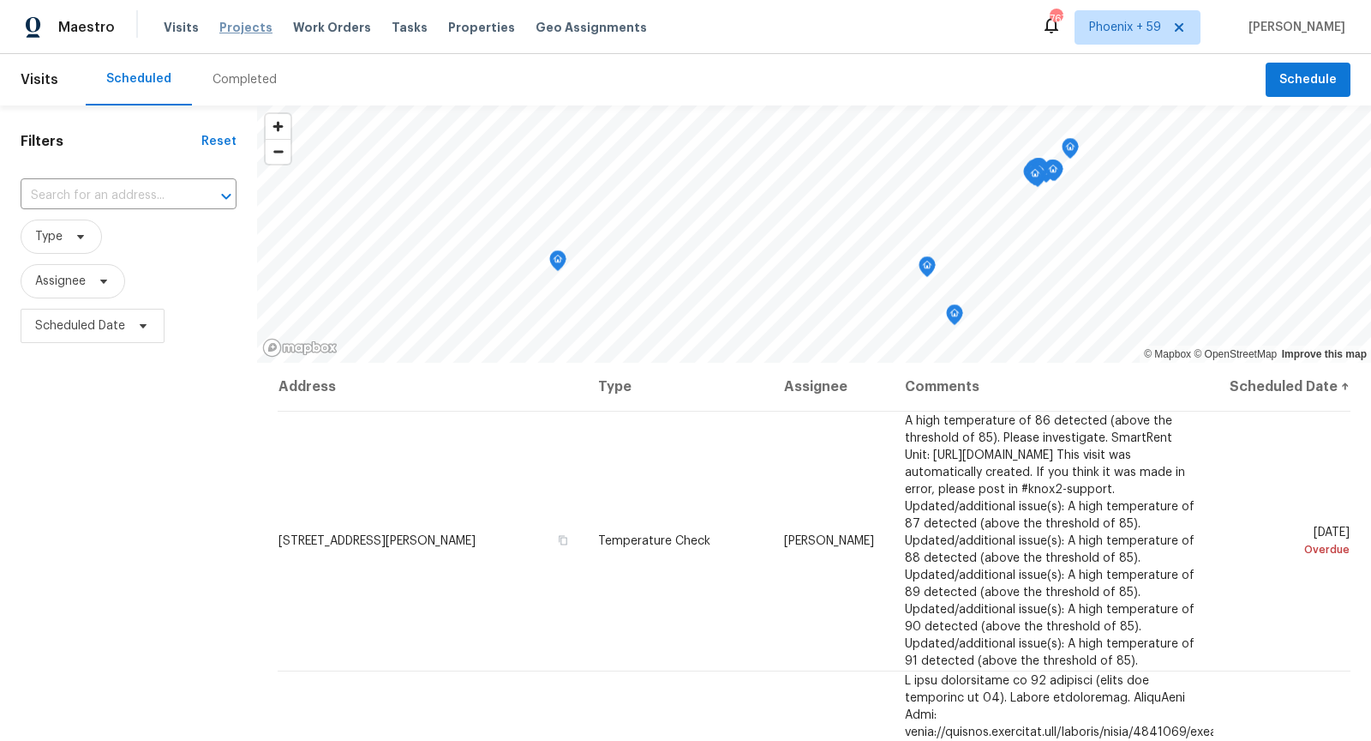
click at [225, 21] on span "Projects" at bounding box center [245, 27] width 53 height 17
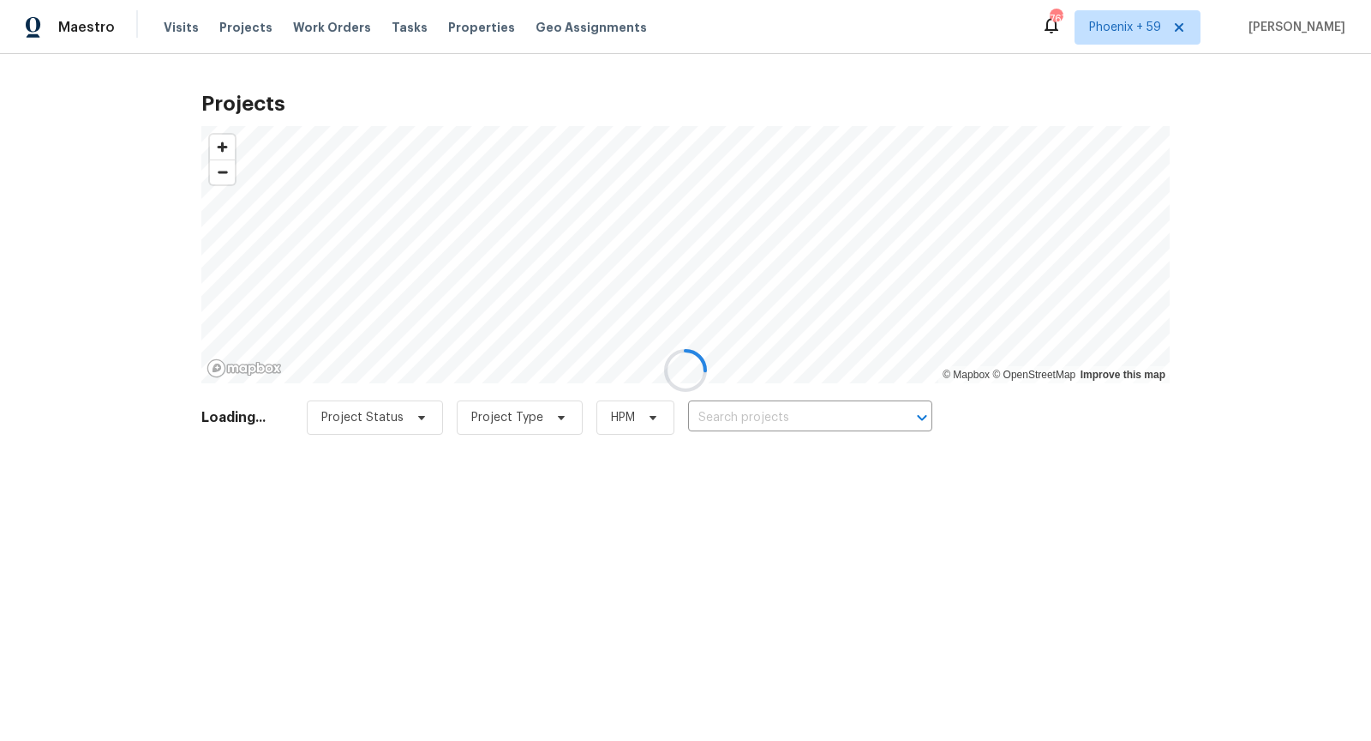
click at [753, 416] on div at bounding box center [685, 370] width 1371 height 741
click at [759, 417] on div at bounding box center [685, 370] width 1371 height 741
click at [780, 419] on div at bounding box center [685, 370] width 1371 height 741
click at [777, 418] on div at bounding box center [685, 370] width 1371 height 741
click at [779, 418] on div at bounding box center [685, 370] width 1371 height 741
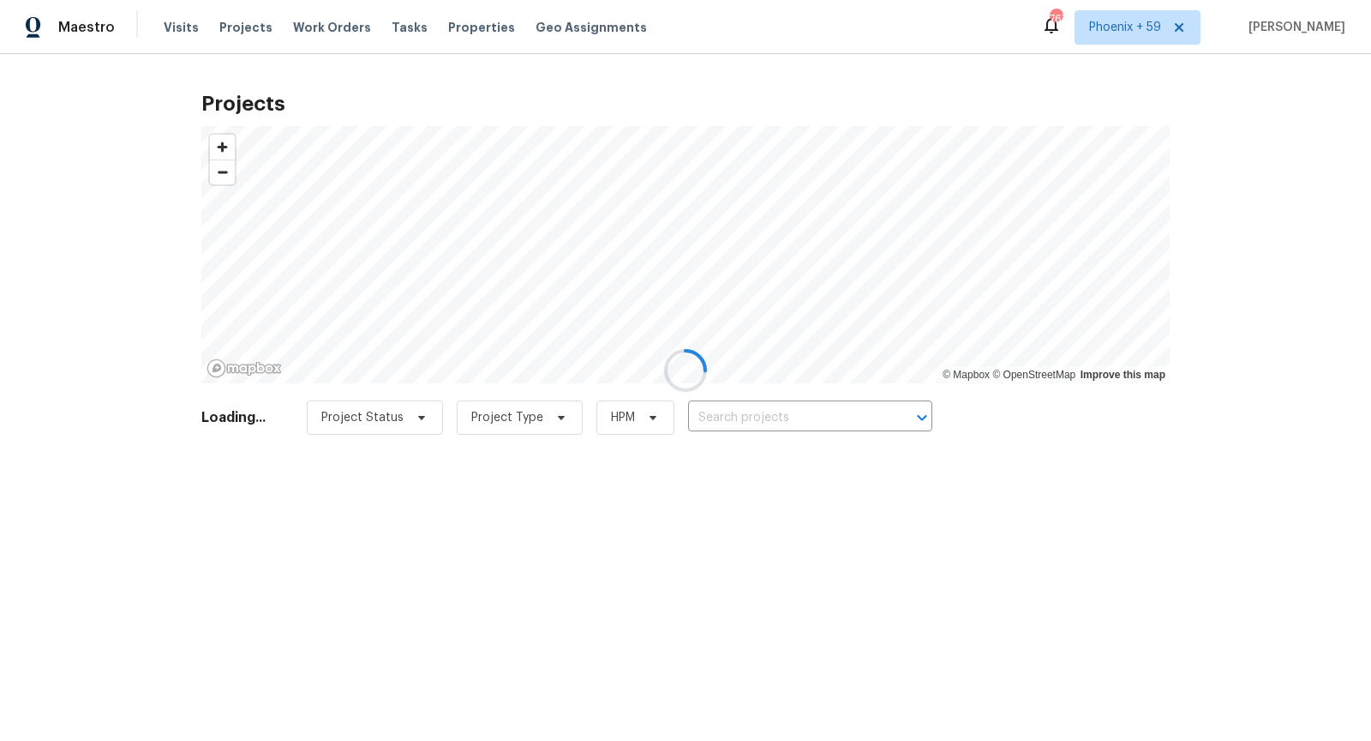
click at [780, 418] on div at bounding box center [685, 370] width 1371 height 741
click at [777, 417] on div at bounding box center [685, 370] width 1371 height 741
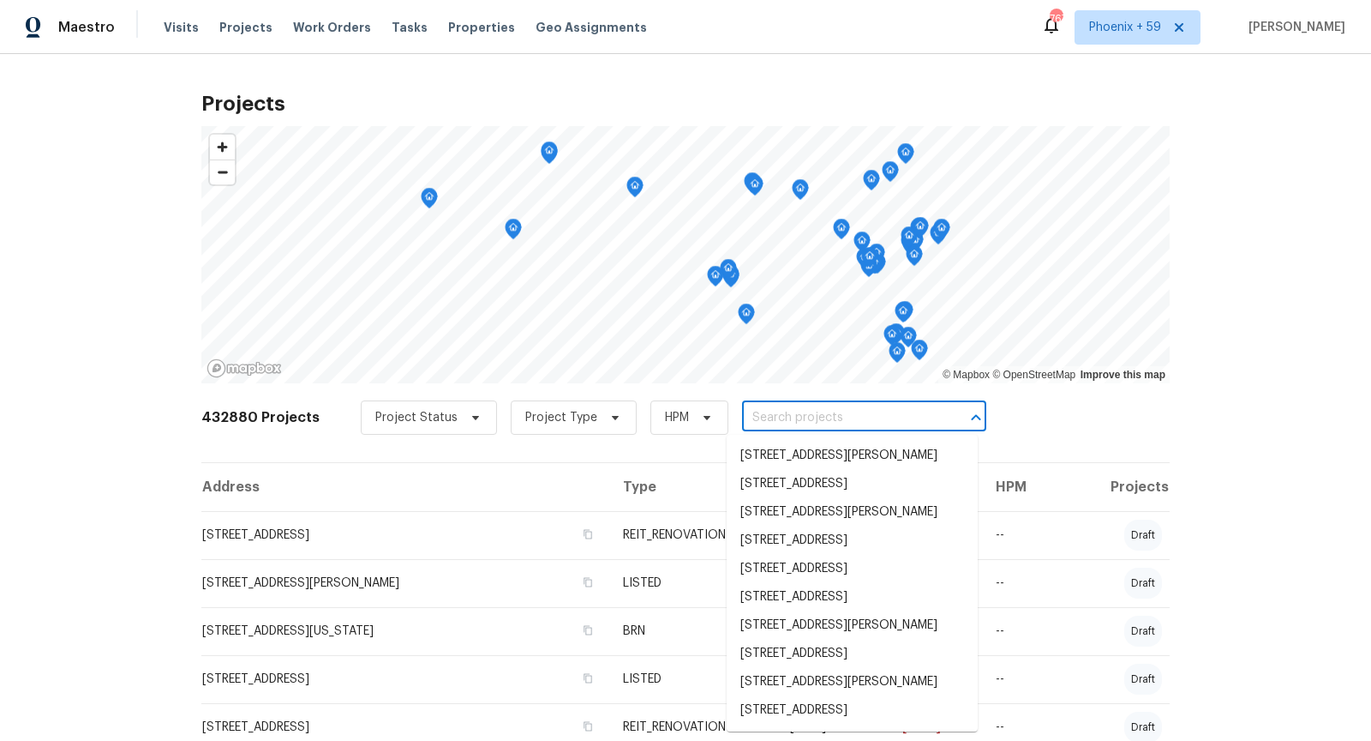
click at [783, 421] on input "text" at bounding box center [840, 418] width 196 height 27
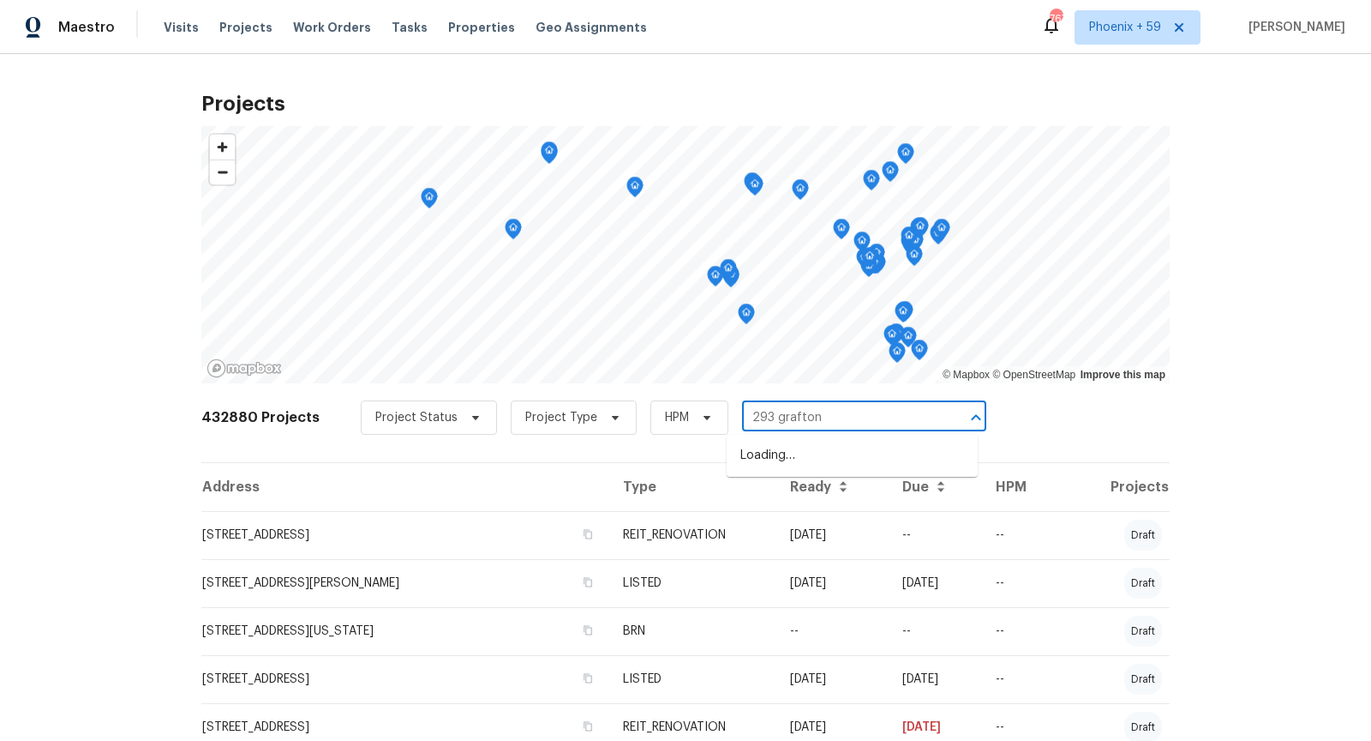
type input "293 grafton"
click at [779, 460] on li "[STREET_ADDRESS]" at bounding box center [852, 455] width 251 height 28
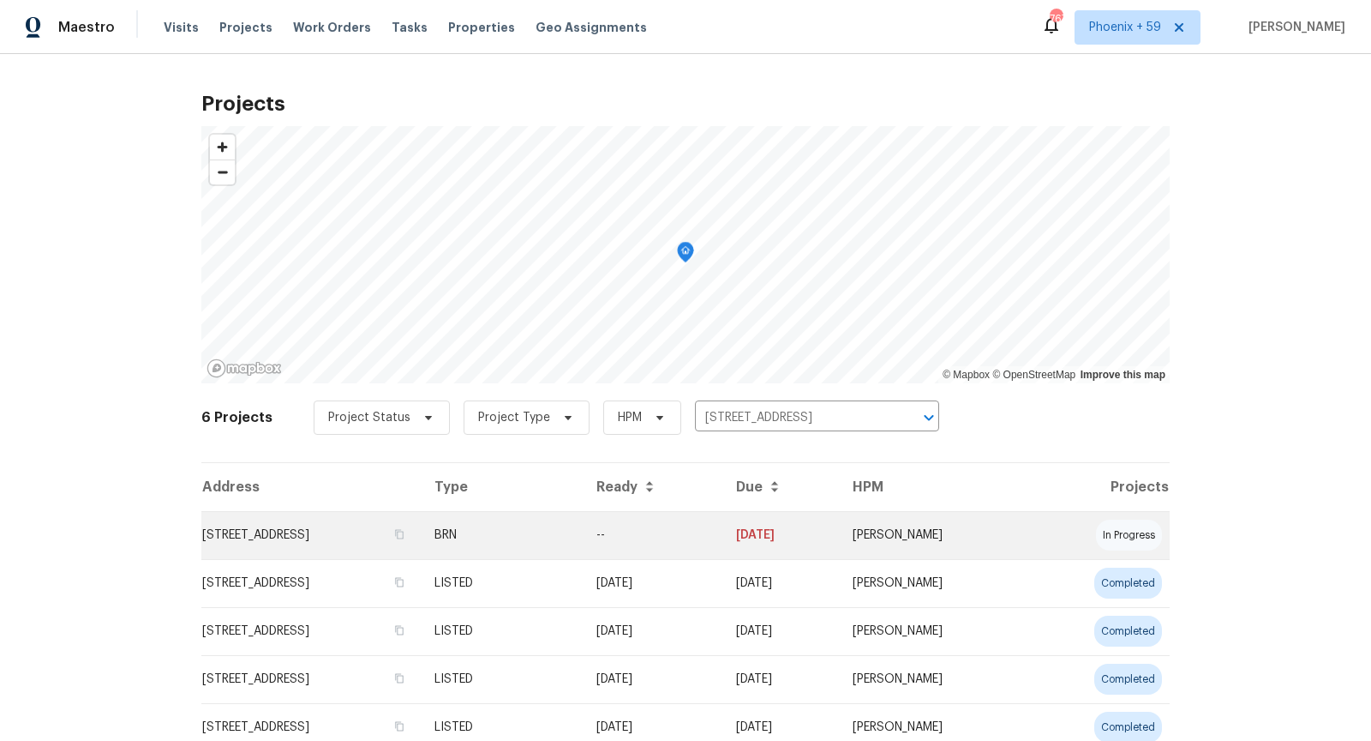
click at [299, 534] on td "[STREET_ADDRESS]" at bounding box center [310, 535] width 219 height 48
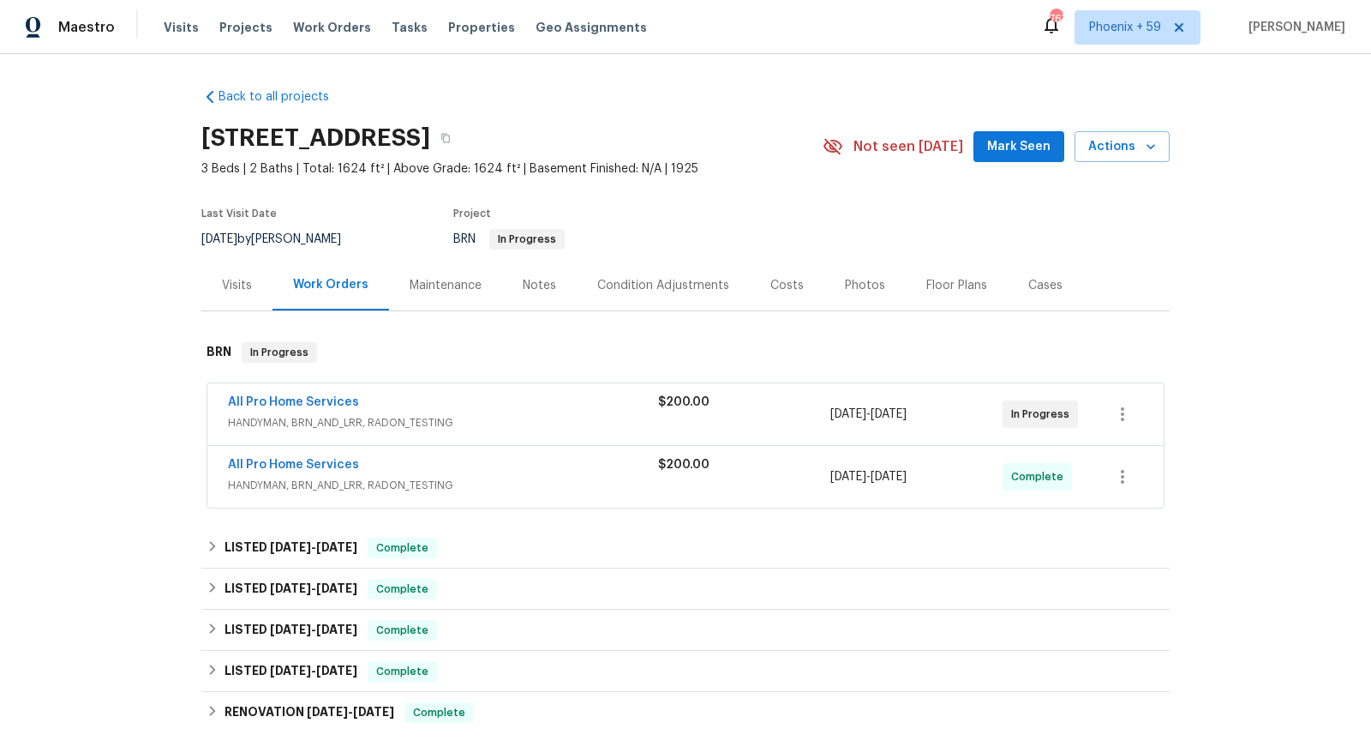
click at [530, 471] on div "All Pro Home Services" at bounding box center [443, 466] width 430 height 21
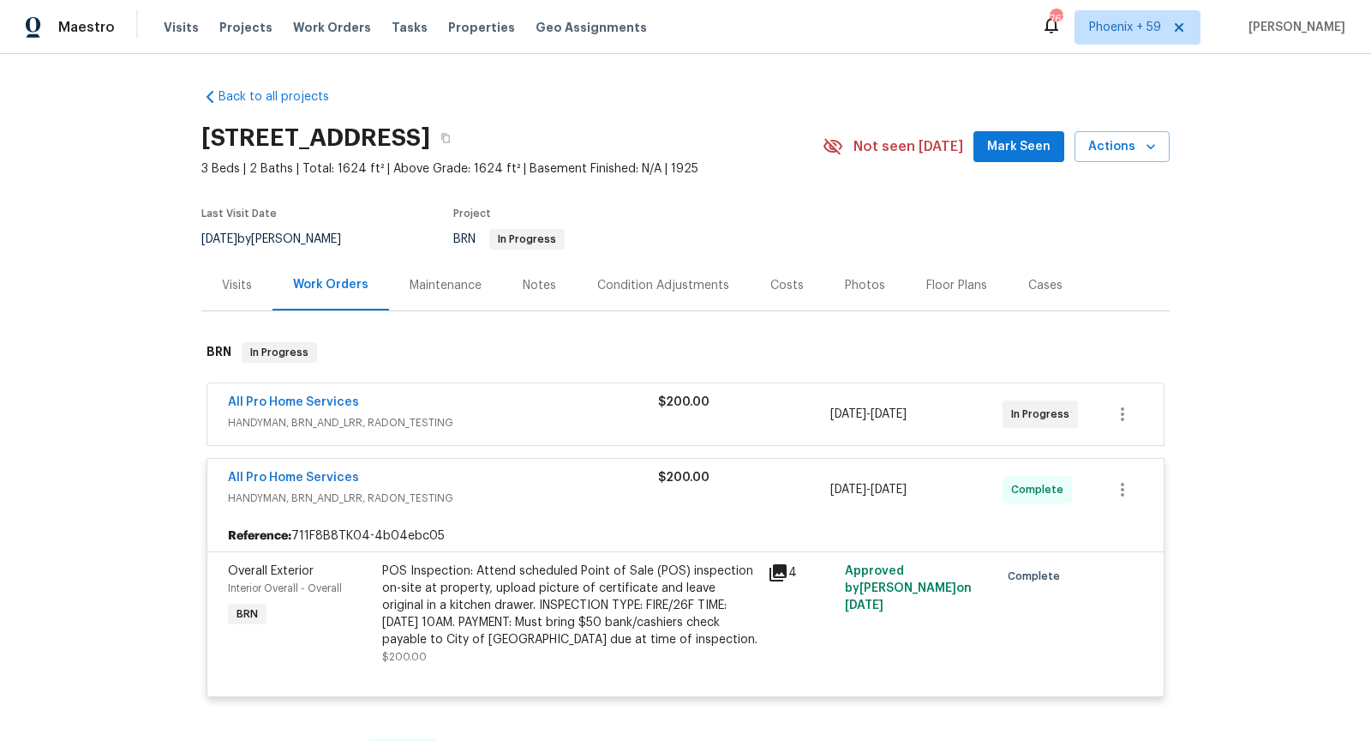
click at [319, 482] on span "All Pro Home Services" at bounding box center [293, 477] width 131 height 17
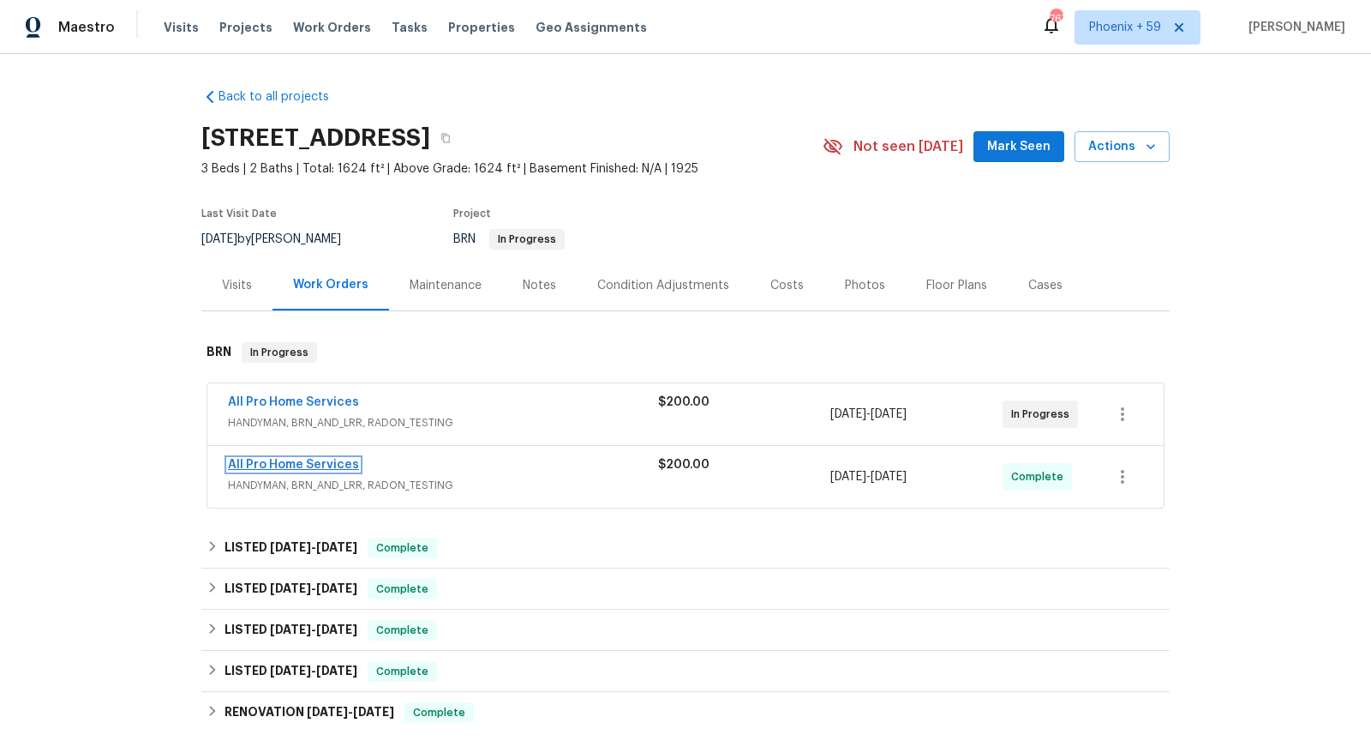
click at [305, 465] on link "All Pro Home Services" at bounding box center [293, 465] width 131 height 12
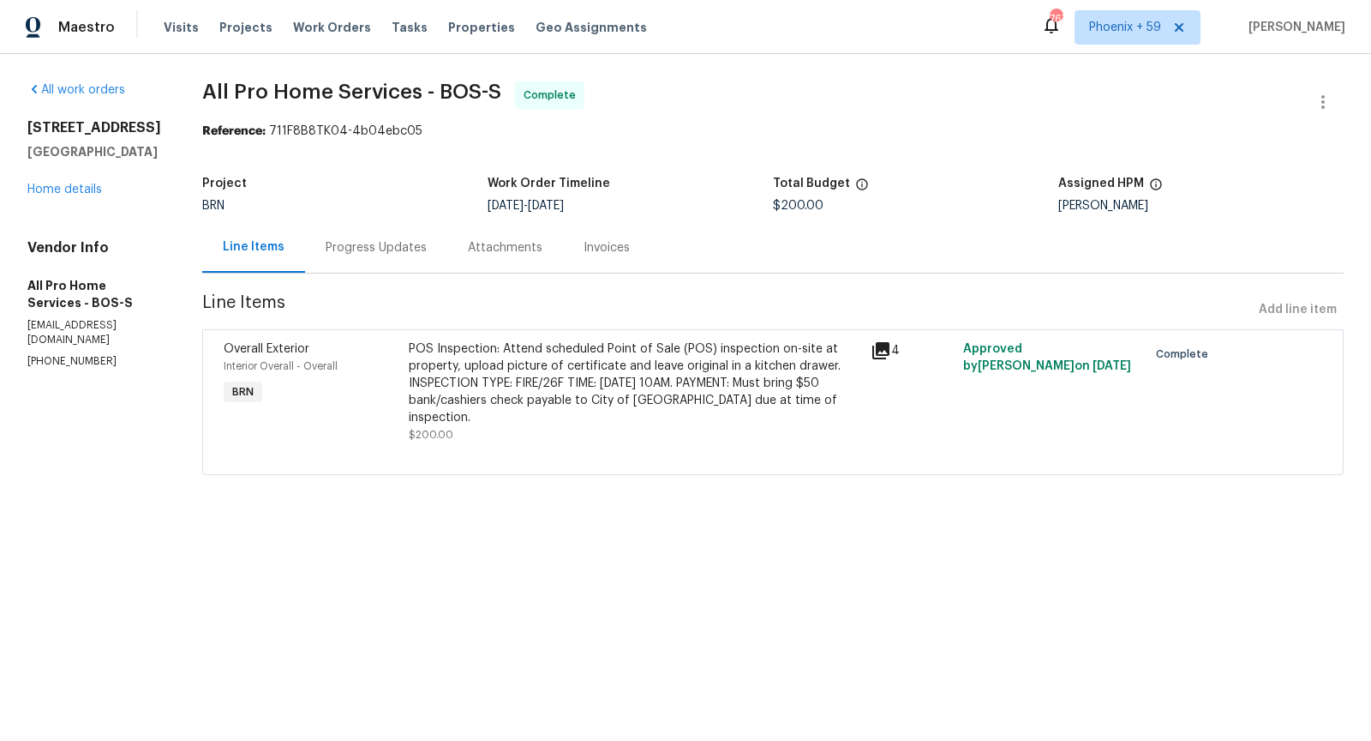
click at [410, 250] on div "Progress Updates" at bounding box center [376, 247] width 101 height 17
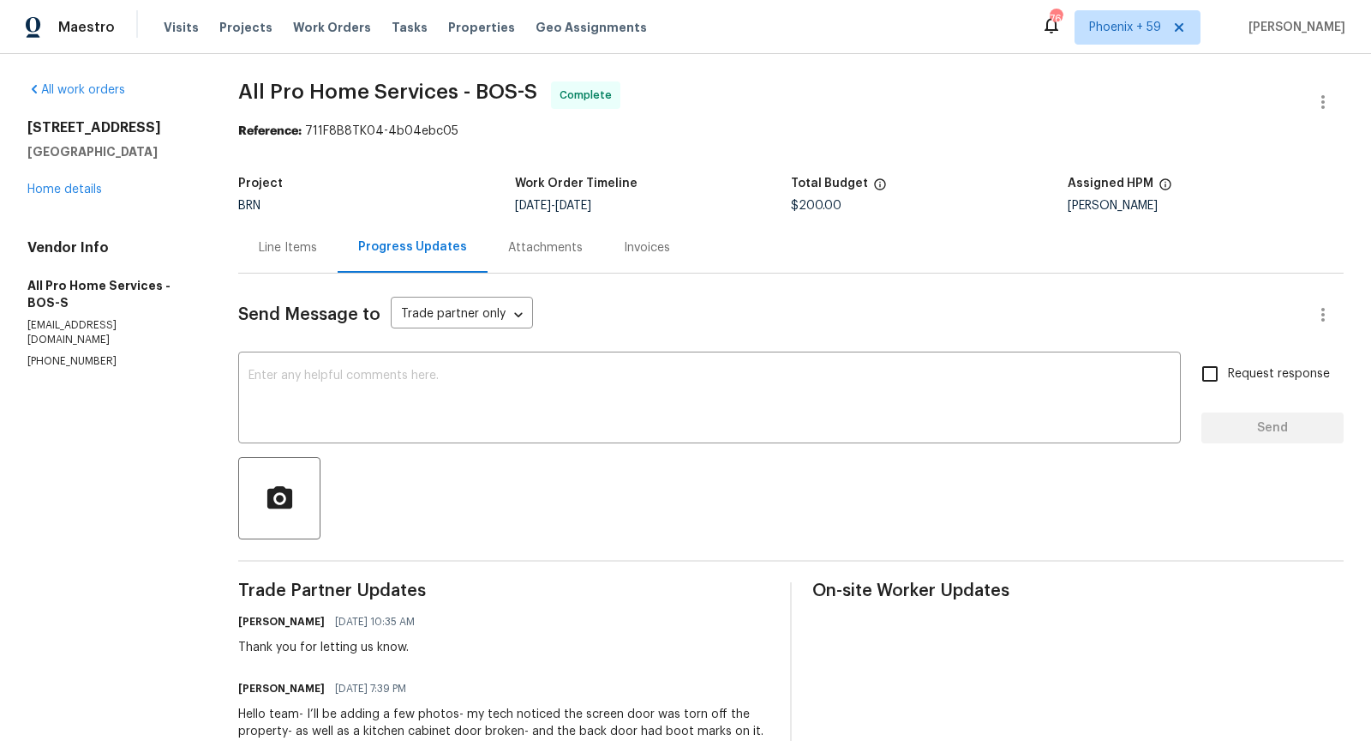
click at [297, 240] on div "Line Items" at bounding box center [288, 247] width 58 height 17
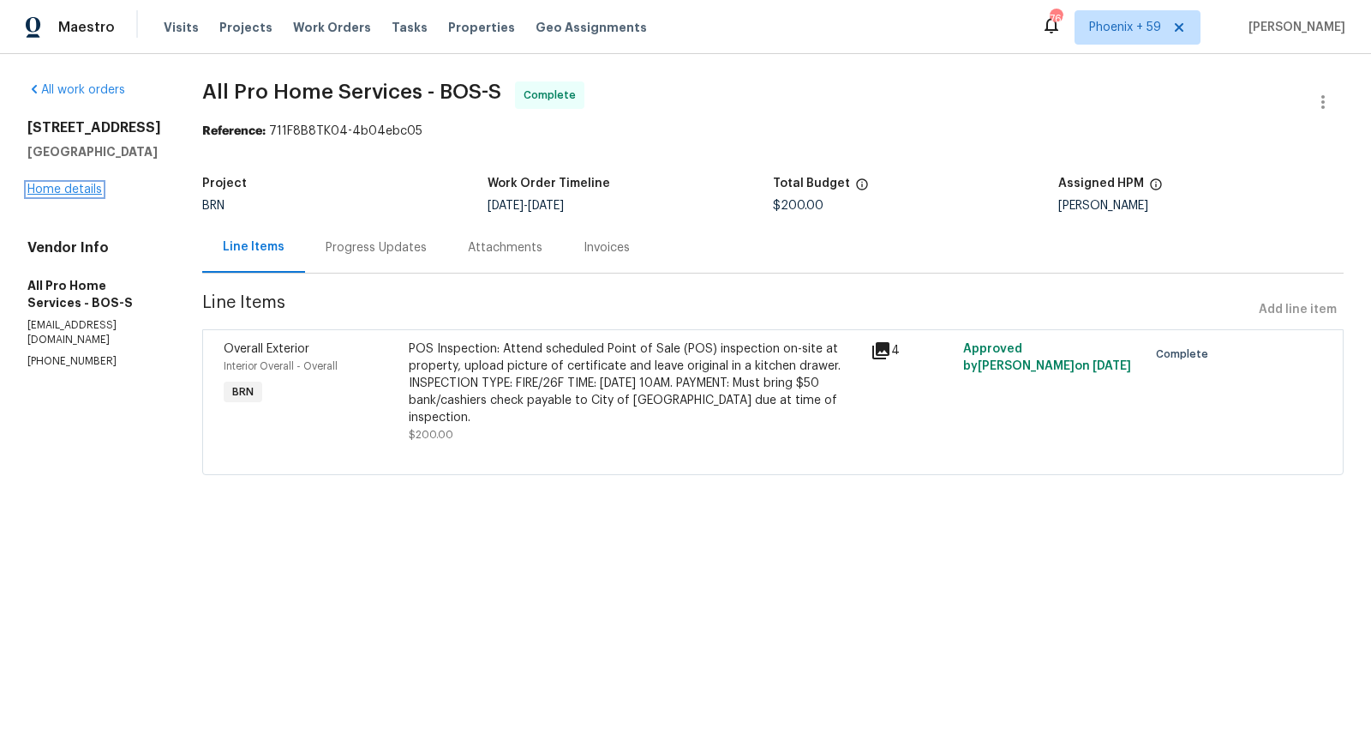
click at [87, 185] on link "Home details" at bounding box center [64, 189] width 75 height 12
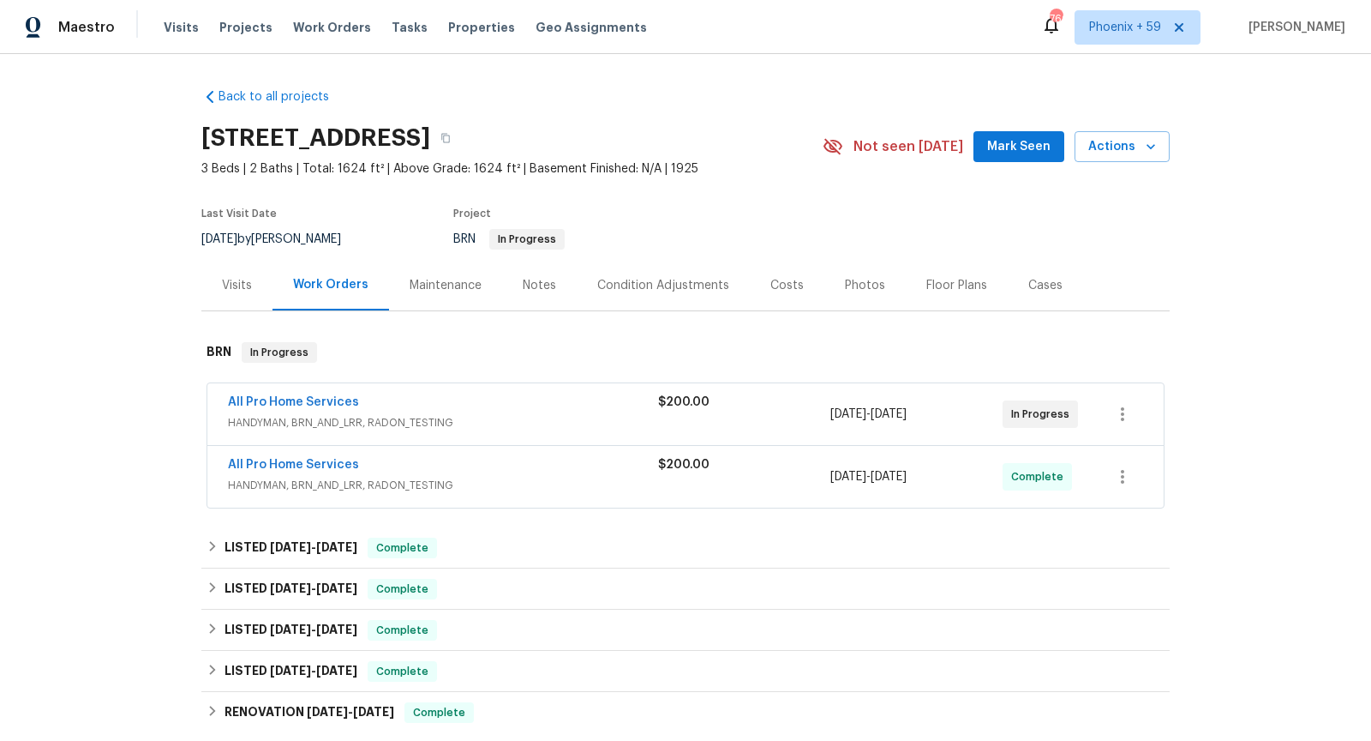
click at [436, 416] on span "HANDYMAN, BRN_AND_LRR, RADON_TESTING" at bounding box center [443, 422] width 430 height 17
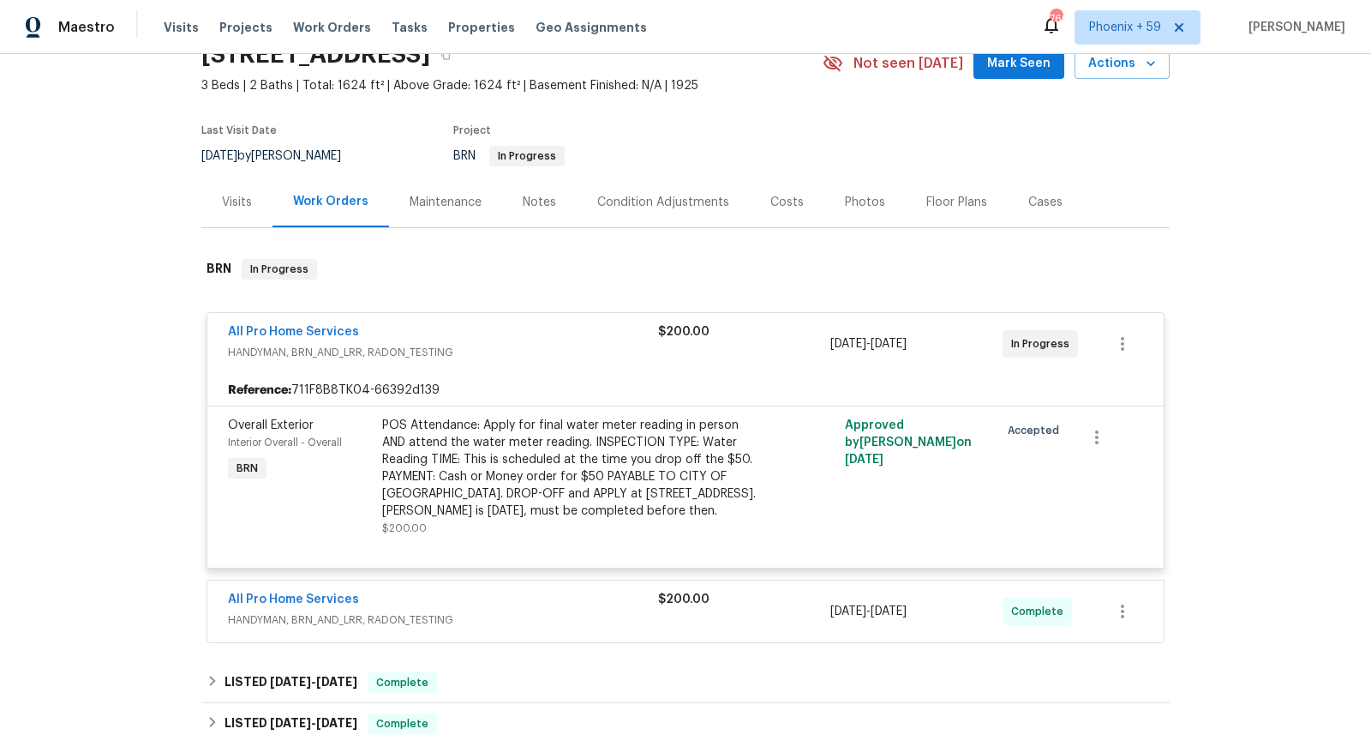
scroll to position [87, 0]
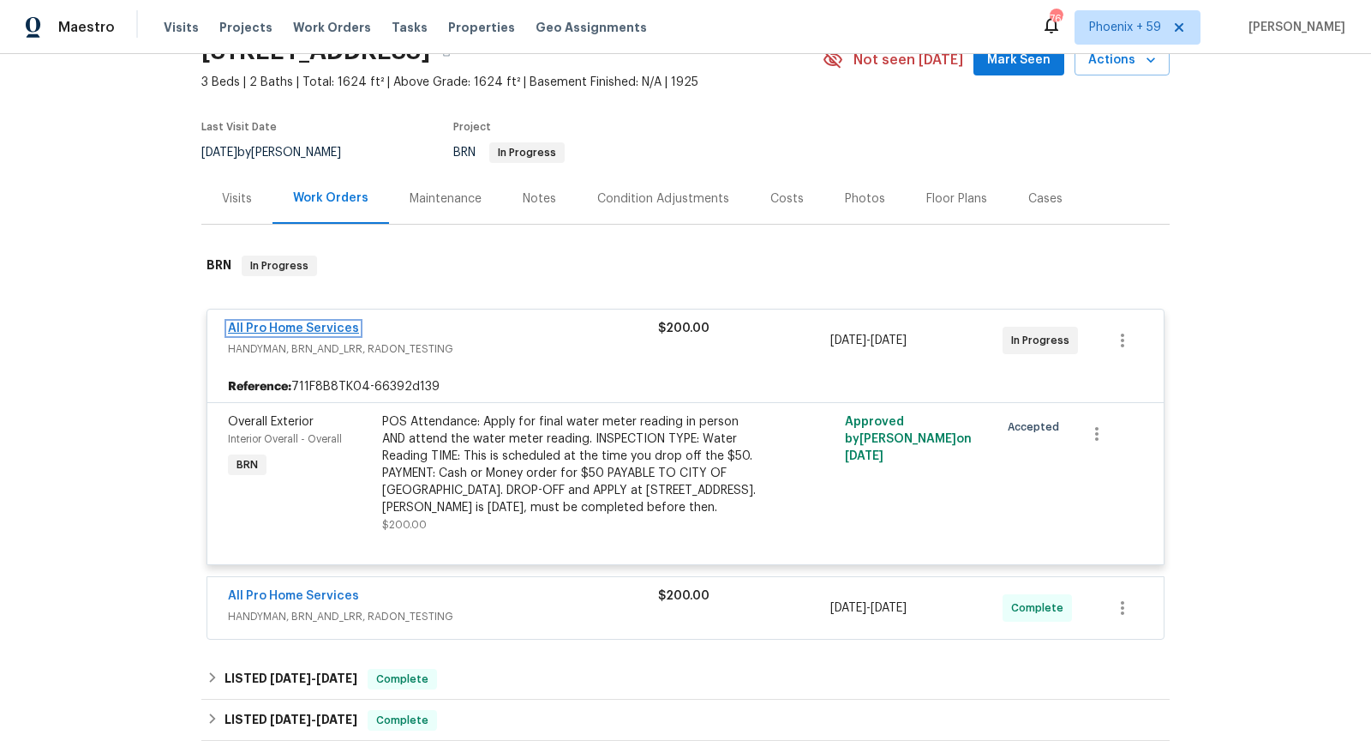
click at [320, 327] on link "All Pro Home Services" at bounding box center [293, 328] width 131 height 12
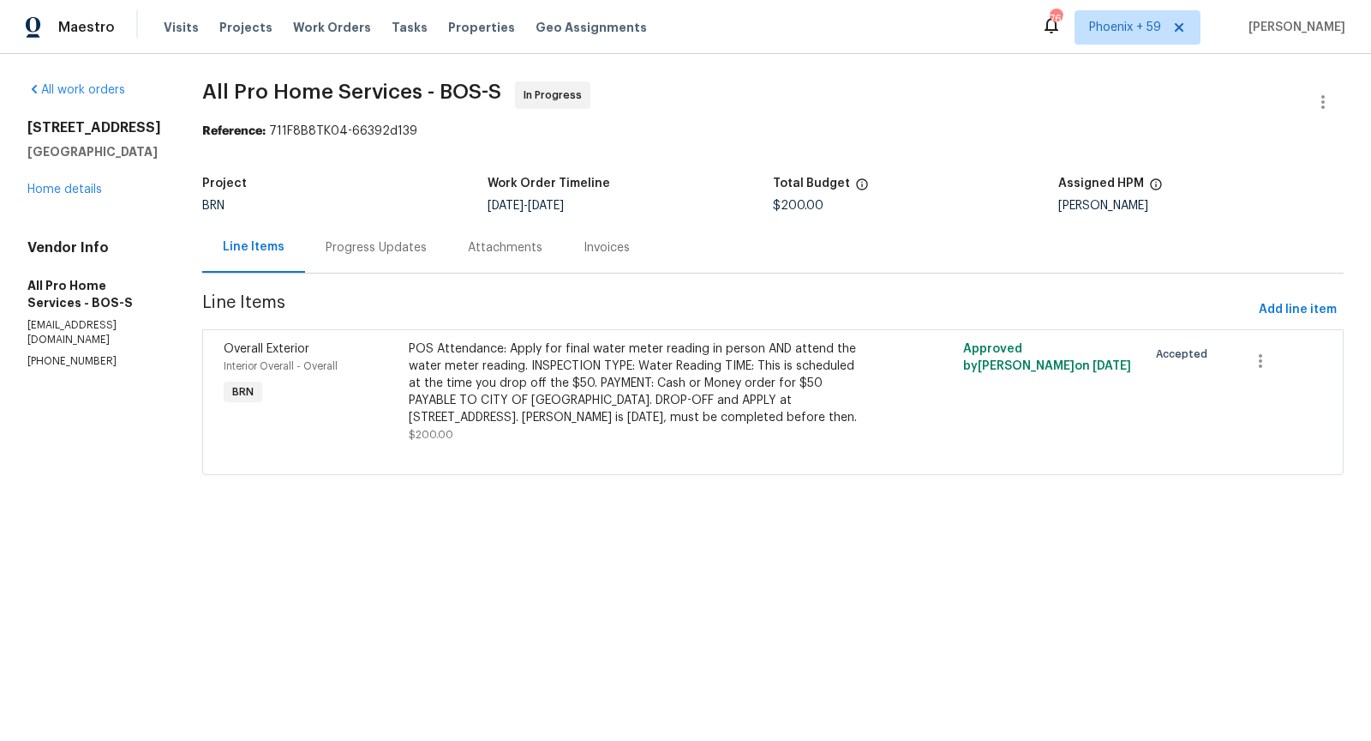
click at [392, 243] on div "Progress Updates" at bounding box center [376, 247] width 101 height 17
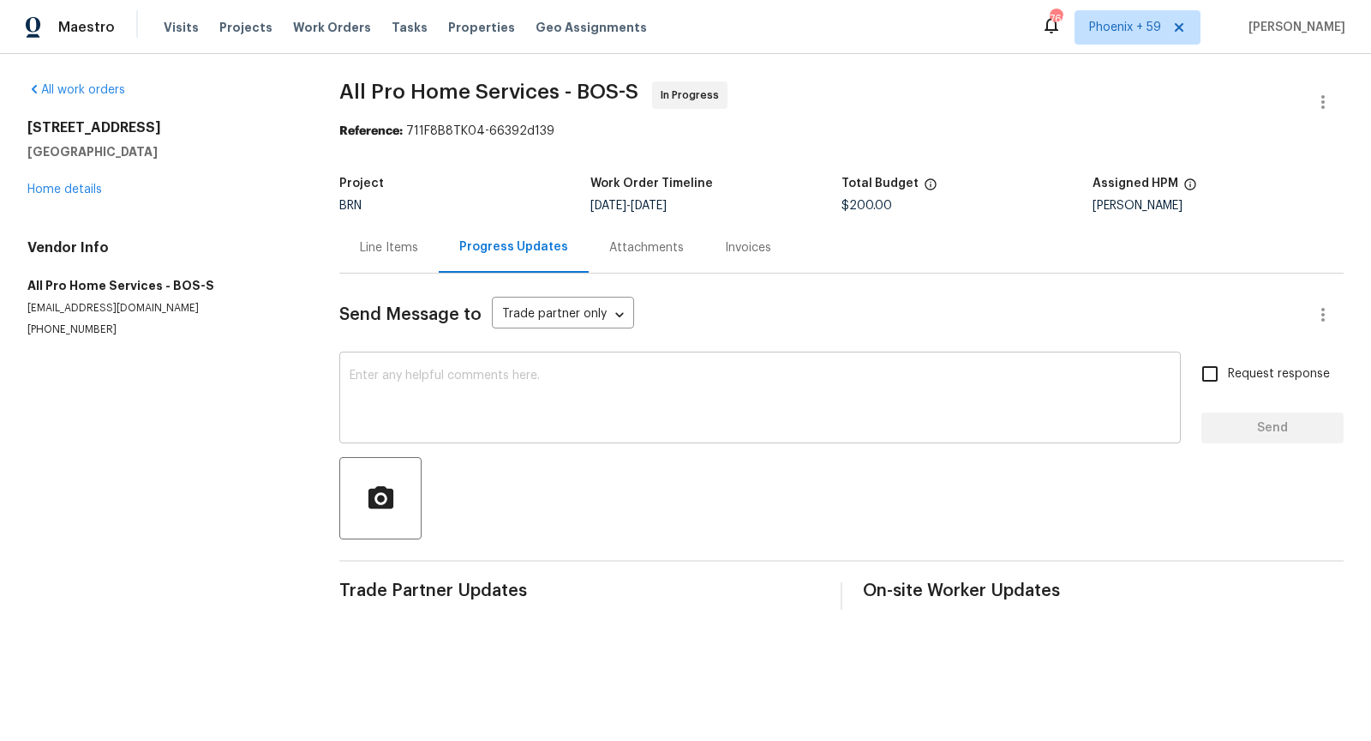
click at [470, 415] on textarea at bounding box center [760, 399] width 821 height 60
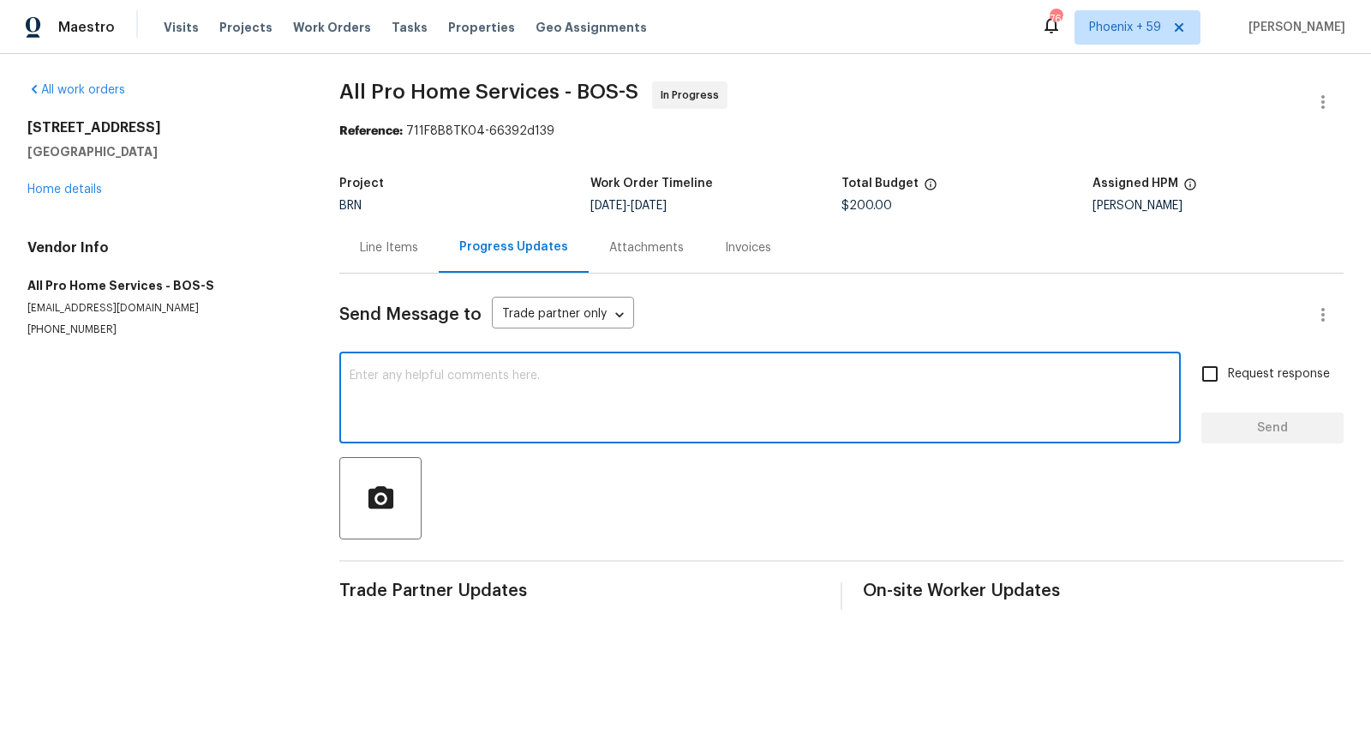
type textarea "i"
type textarea "Hi, do you have the final water meter reading scheduled?"
click at [1217, 373] on input "Request response" at bounding box center [1210, 374] width 36 height 36
checkbox input "true"
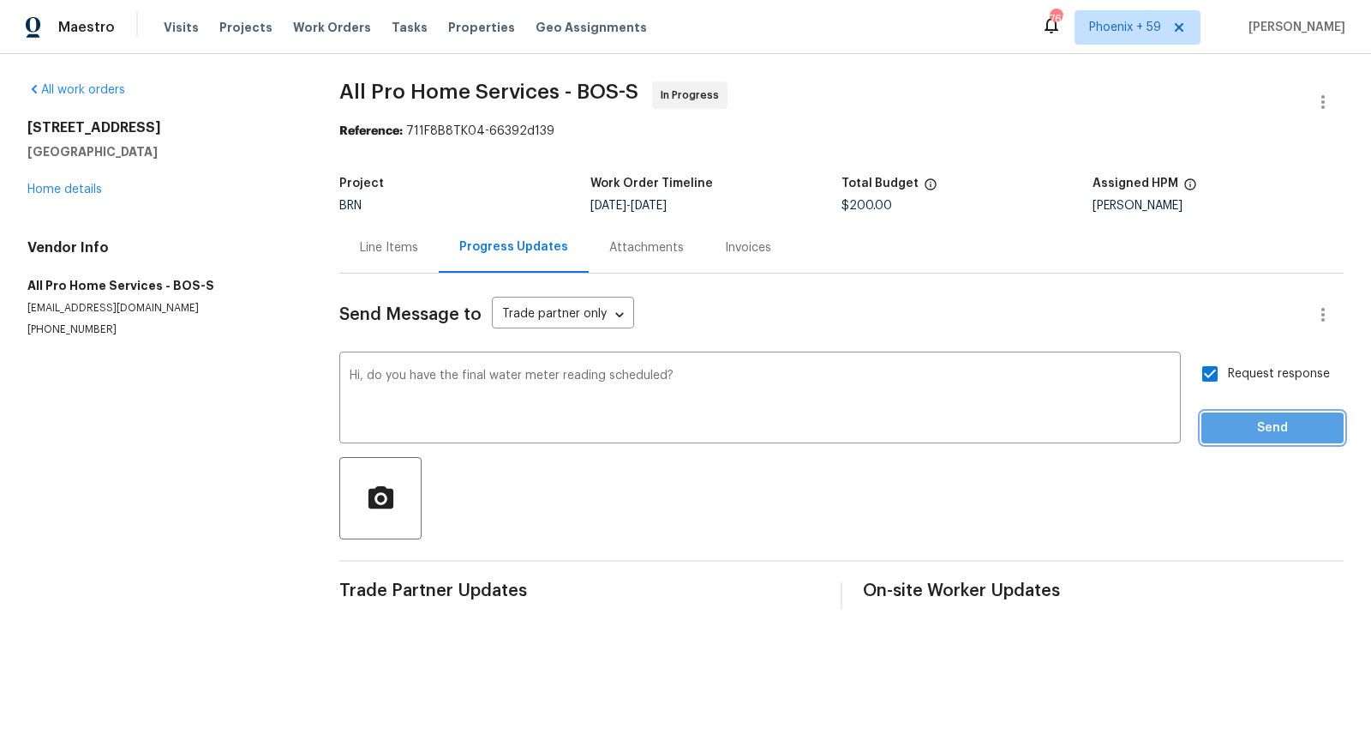
click at [1254, 434] on span "Send" at bounding box center [1272, 427] width 115 height 21
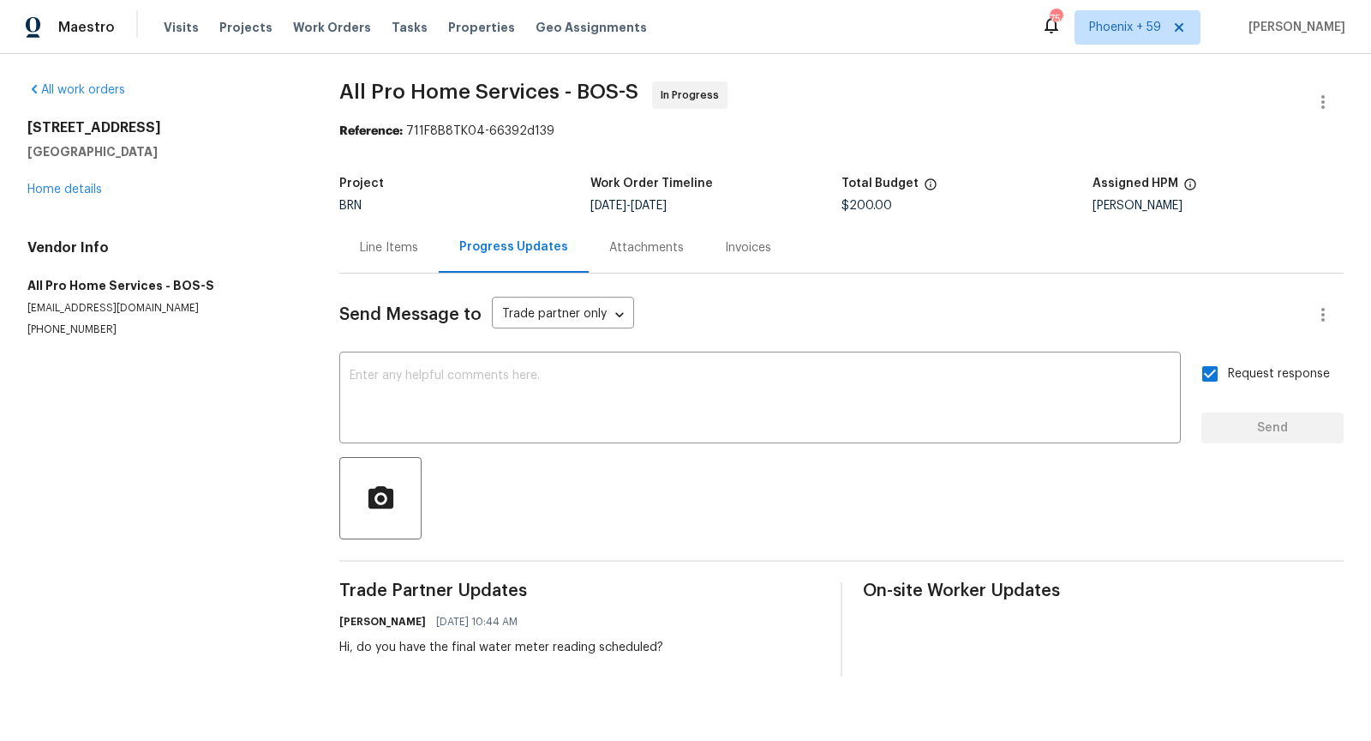
click at [90, 182] on div "[STREET_ADDRESS] Home details" at bounding box center [162, 158] width 271 height 79
click at [75, 194] on link "Home details" at bounding box center [64, 189] width 75 height 12
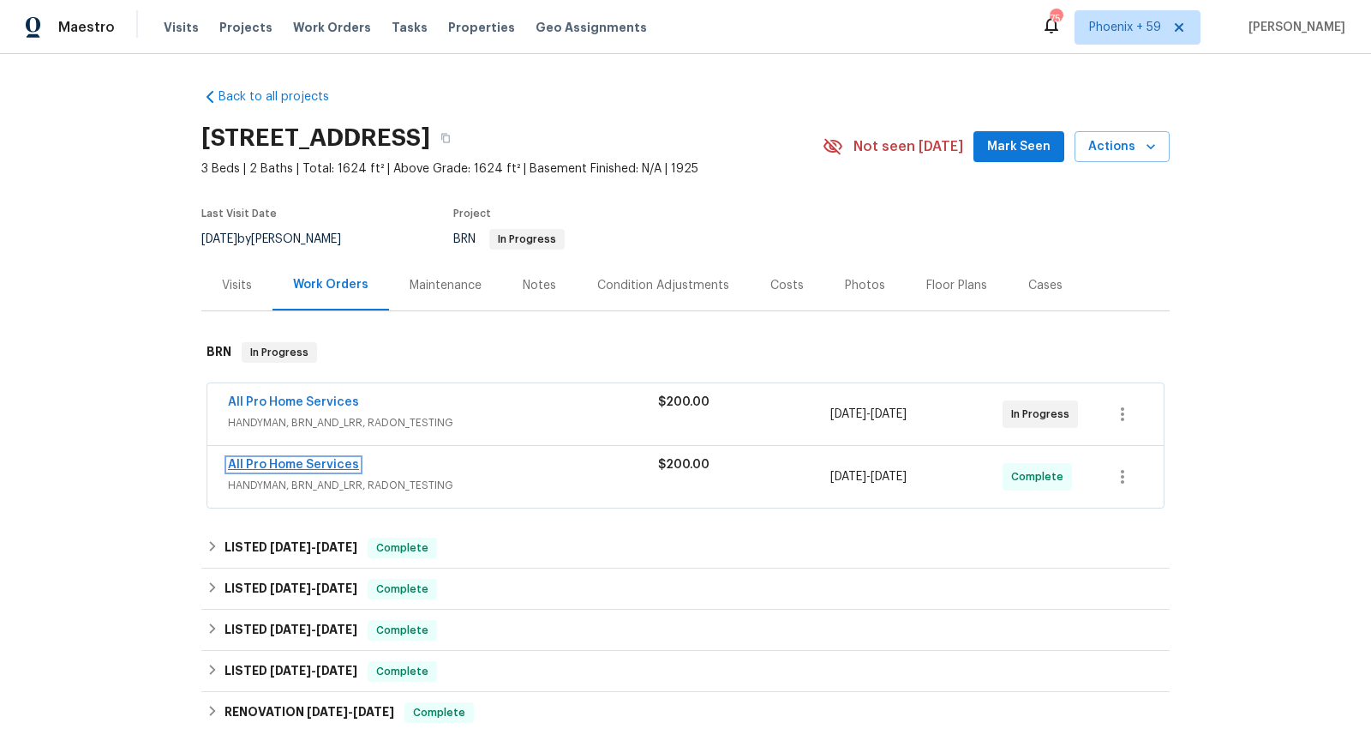
click at [326, 459] on link "All Pro Home Services" at bounding box center [293, 465] width 131 height 12
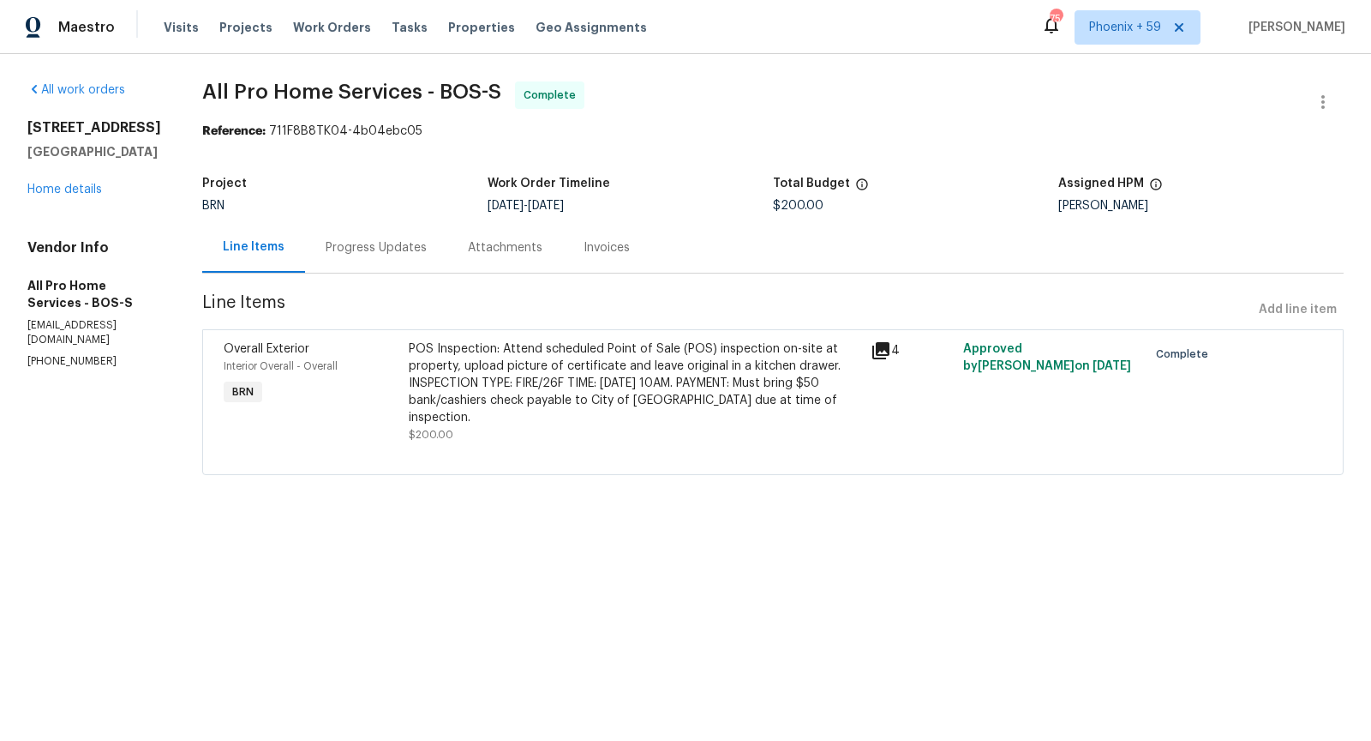
click at [383, 247] on div "Progress Updates" at bounding box center [376, 247] width 101 height 17
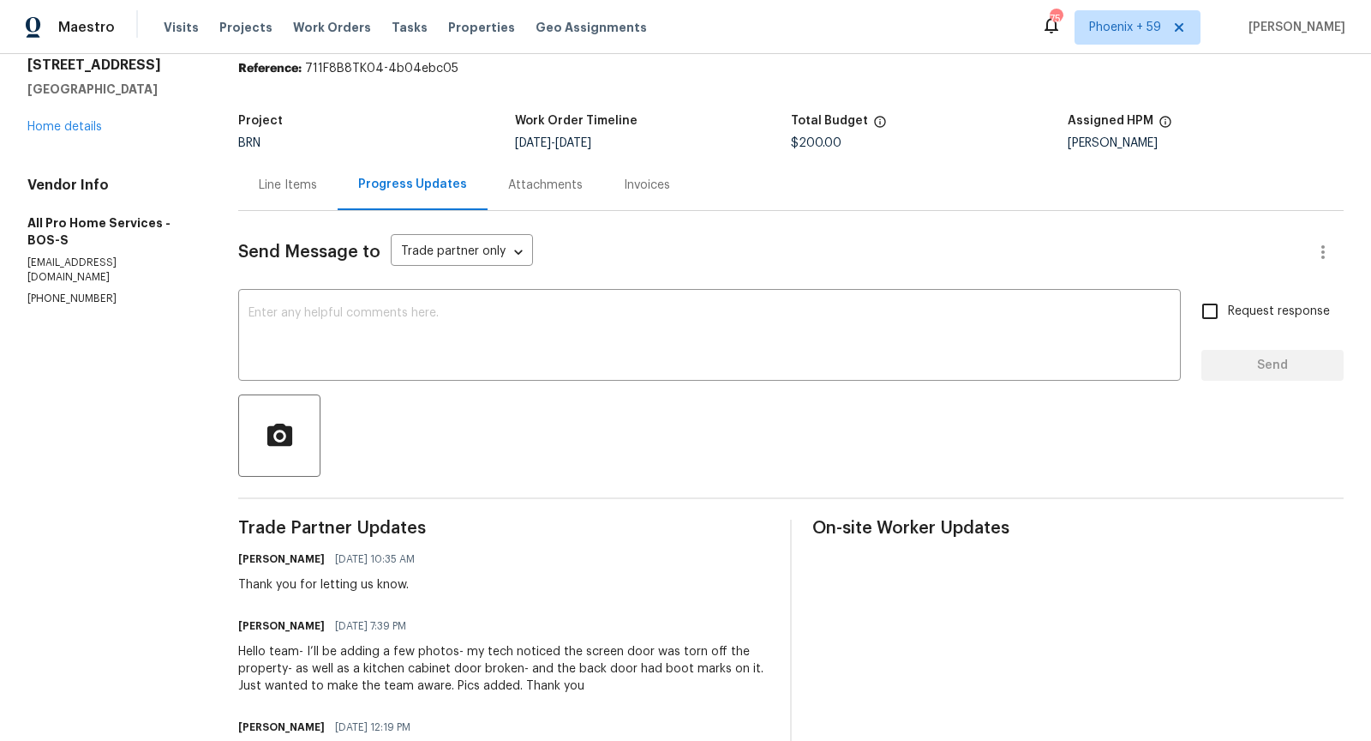
scroll to position [64, 0]
drag, startPoint x: 306, startPoint y: 625, endPoint x: 240, endPoint y: 625, distance: 66.0
click at [240, 625] on div "All work orders [STREET_ADDRESS] Home details Vendor Info All Pro Home Services…" at bounding box center [685, 601] width 1371 height 1222
copy h6 "[PERSON_NAME]"
drag, startPoint x: 169, startPoint y: 263, endPoint x: 25, endPoint y: 254, distance: 144.3
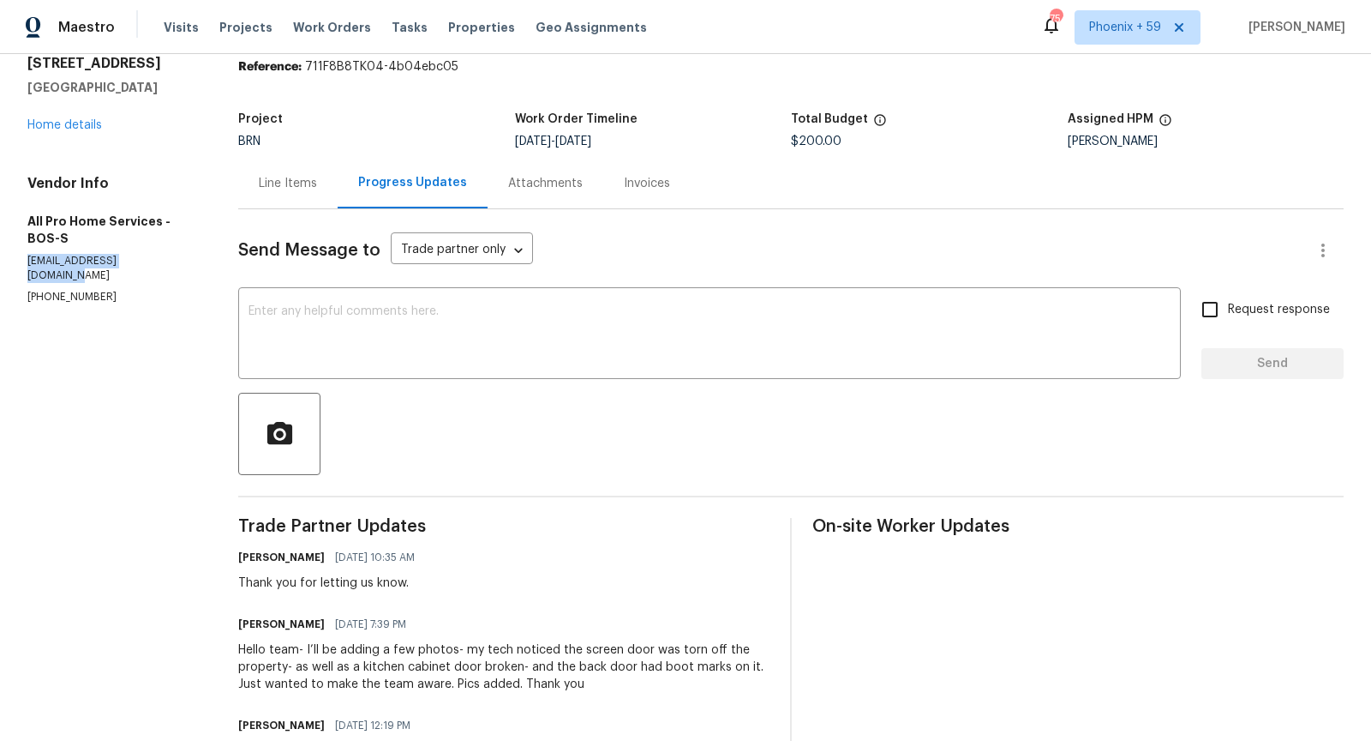
click at [25, 254] on div "All work orders [STREET_ADDRESS] Home details Vendor Info All Pro Home Services…" at bounding box center [685, 601] width 1371 height 1222
copy p "[EMAIL_ADDRESS][DOMAIN_NAME]"
click at [105, 290] on p "[PHONE_NUMBER]" at bounding box center [112, 297] width 170 height 15
drag, startPoint x: 105, startPoint y: 284, endPoint x: 3, endPoint y: 281, distance: 102.0
click at [3, 281] on div "All work orders [STREET_ADDRESS] Home details Vendor Info All Pro Home Services…" at bounding box center [685, 601] width 1371 height 1222
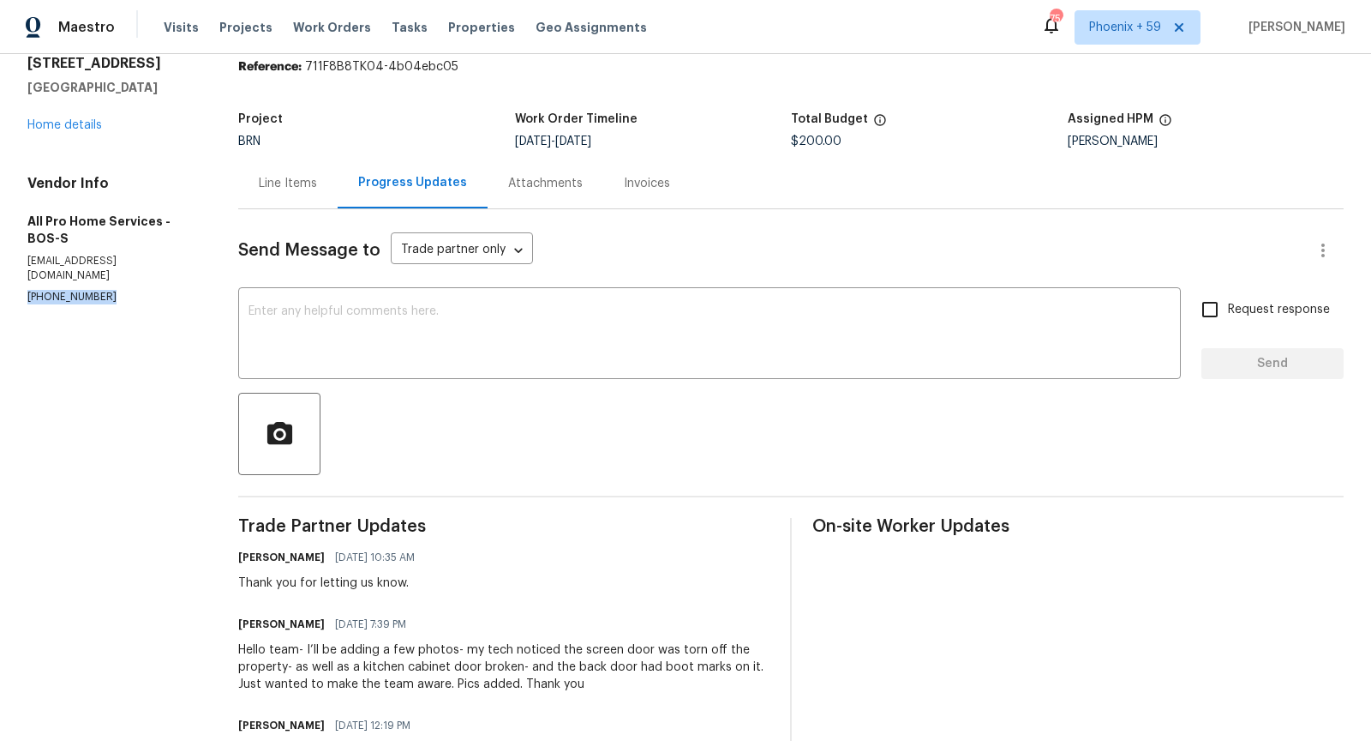
copy p "[PHONE_NUMBER]"
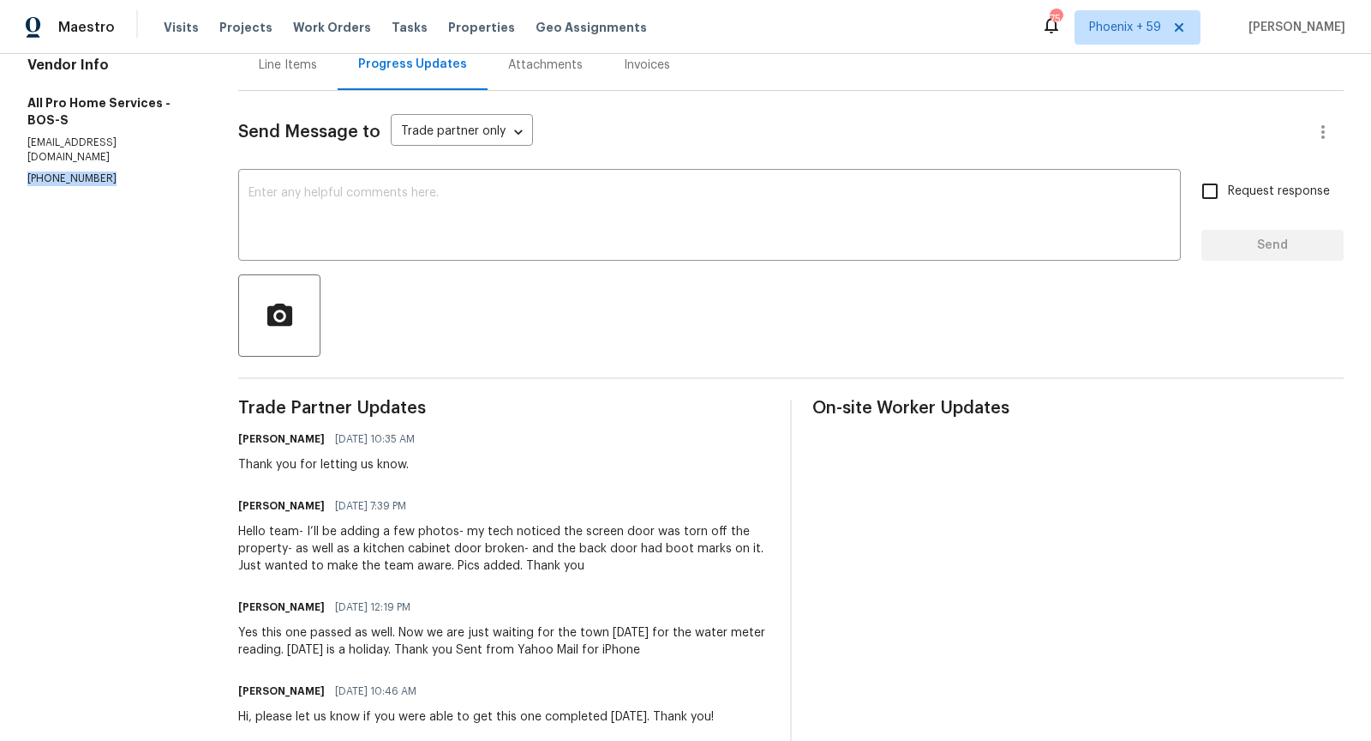
scroll to position [210, 0]
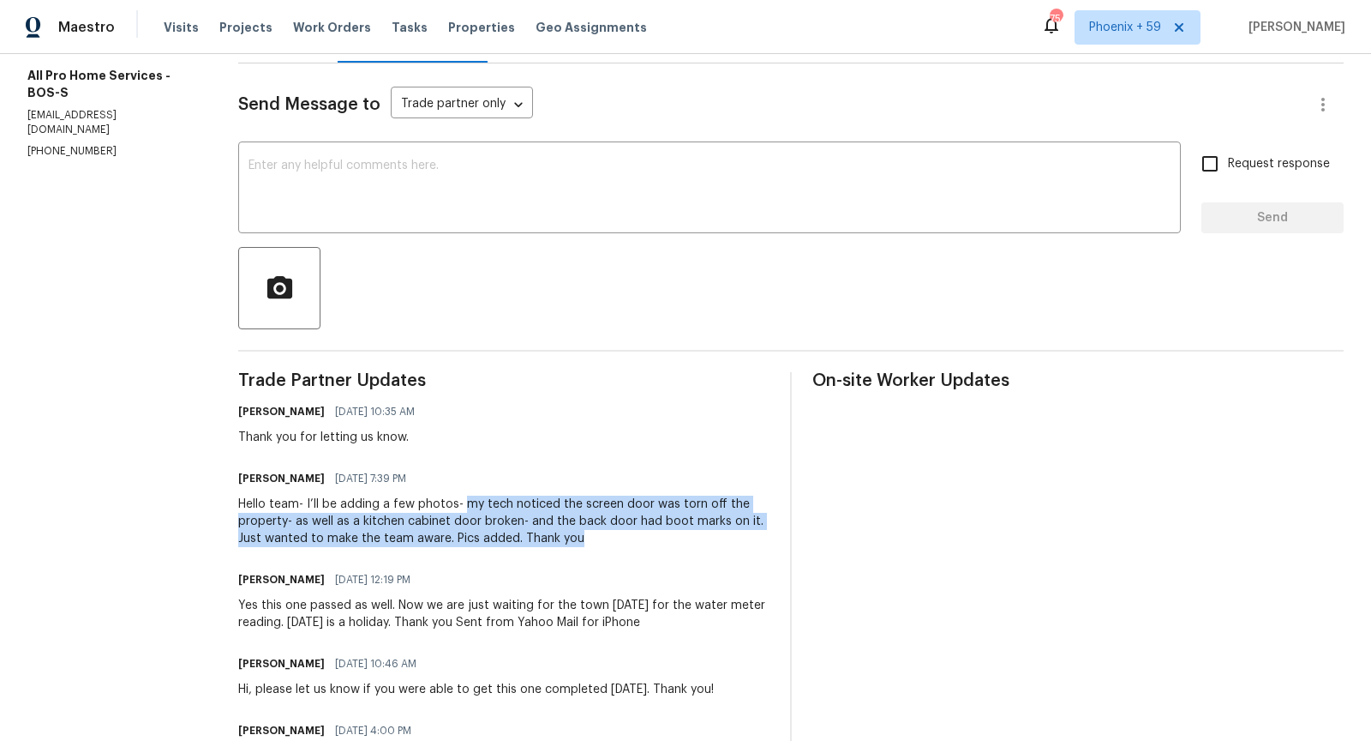
drag, startPoint x: 464, startPoint y: 502, endPoint x: 581, endPoint y: 543, distance: 124.1
click at [581, 543] on div "Hello team- I’ll be adding a few photos- my tech noticed the screen door was to…" at bounding box center [503, 520] width 531 height 51
copy div "my tech noticed the screen door was torn off the property- as well as a kitchen…"
